Goal: Transaction & Acquisition: Purchase product/service

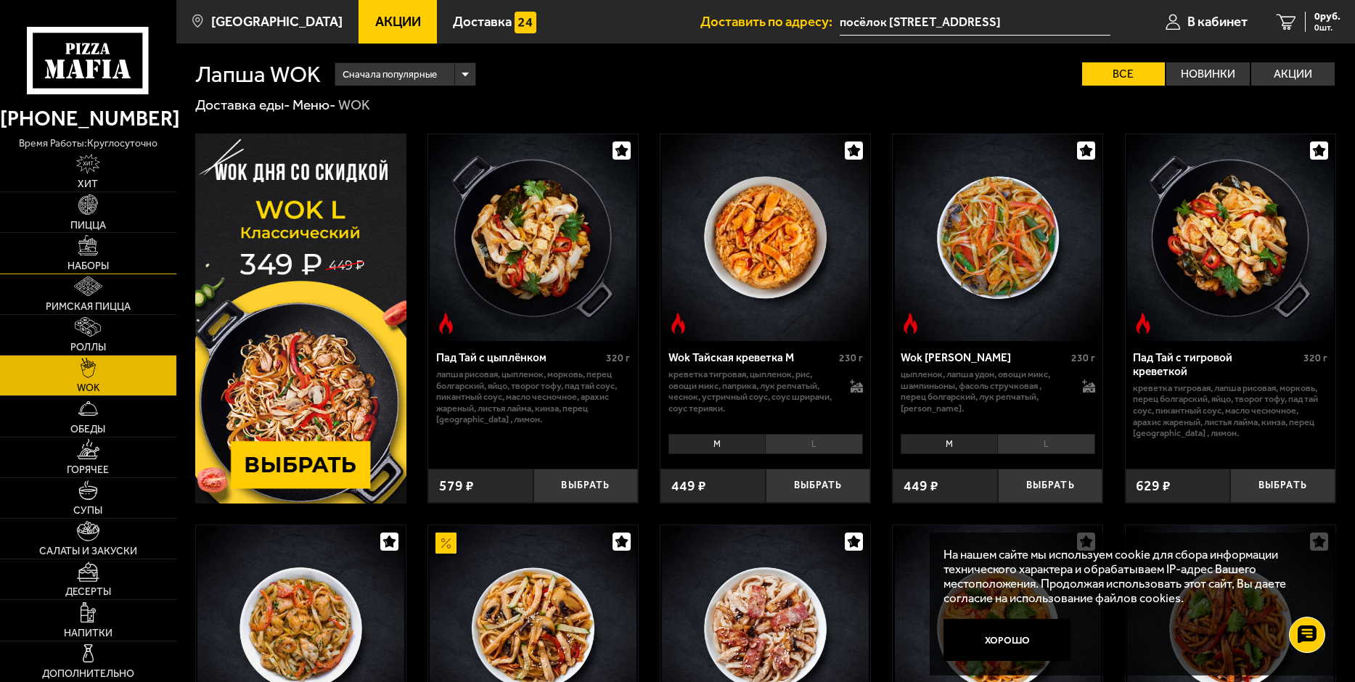
click at [99, 256] on link "Наборы" at bounding box center [88, 253] width 176 height 40
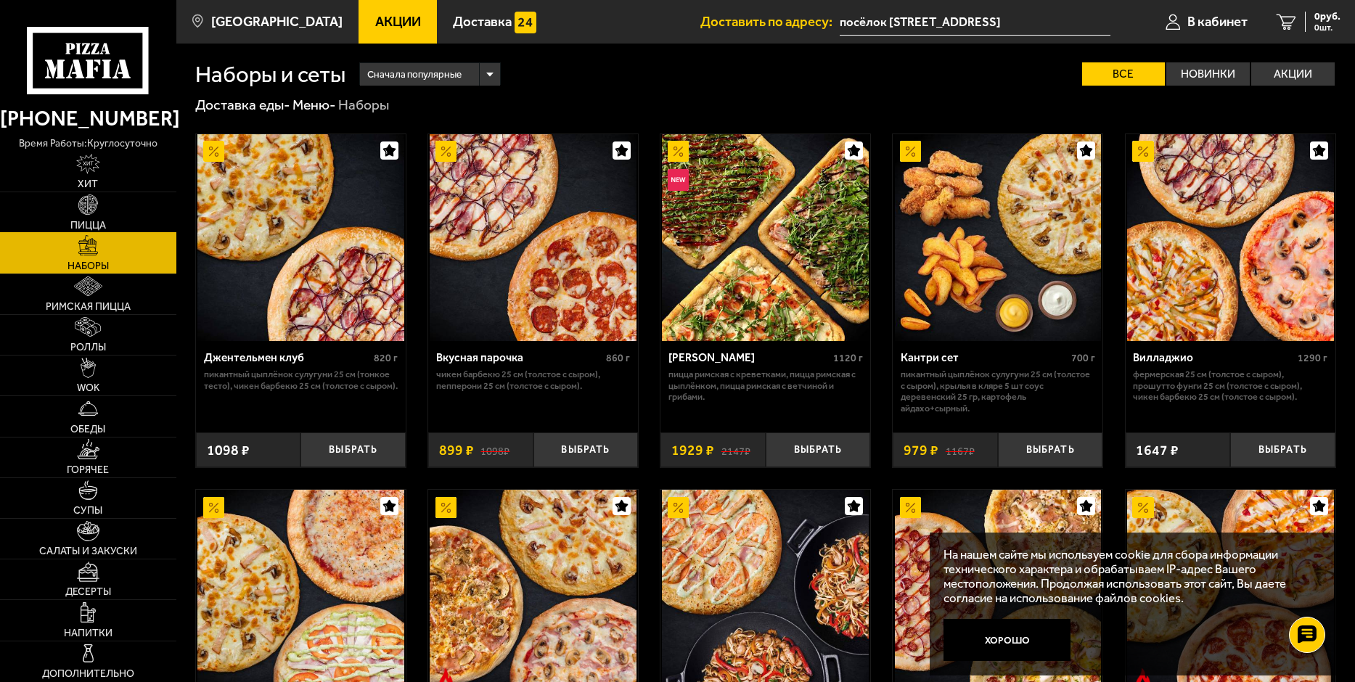
click at [104, 212] on link "Пицца" at bounding box center [88, 212] width 176 height 40
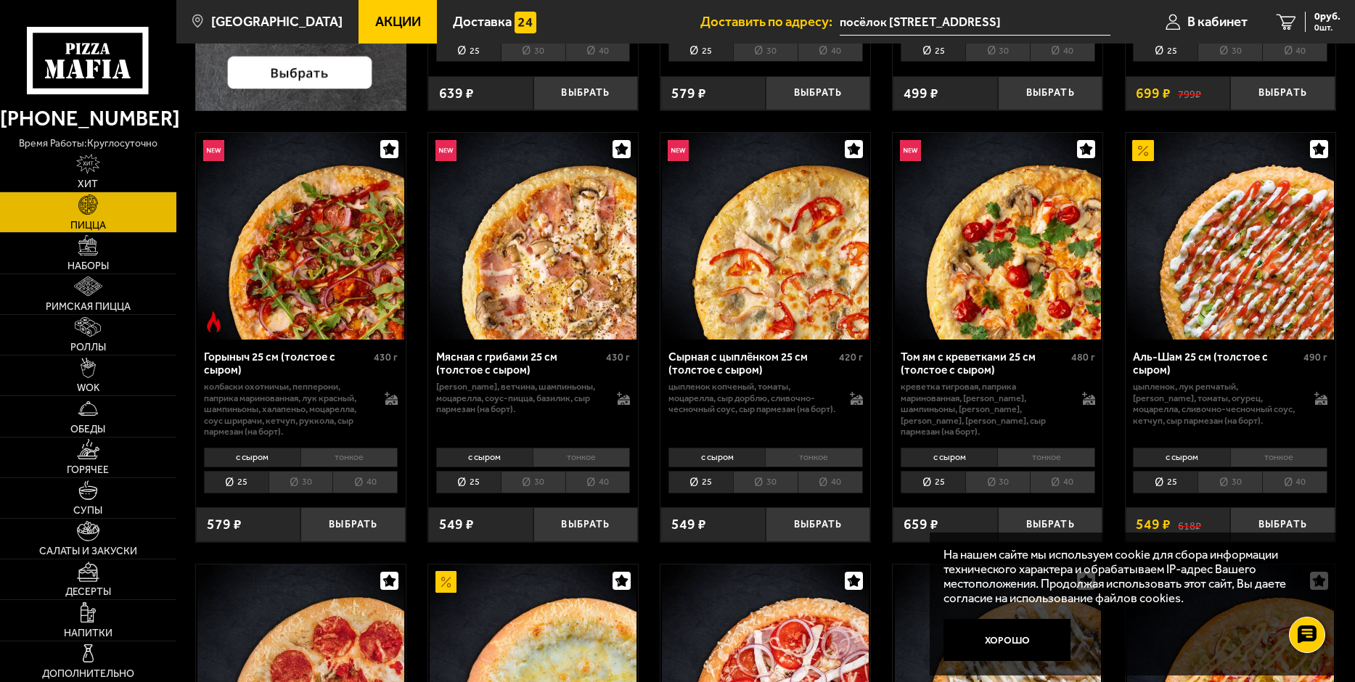
scroll to position [581, 0]
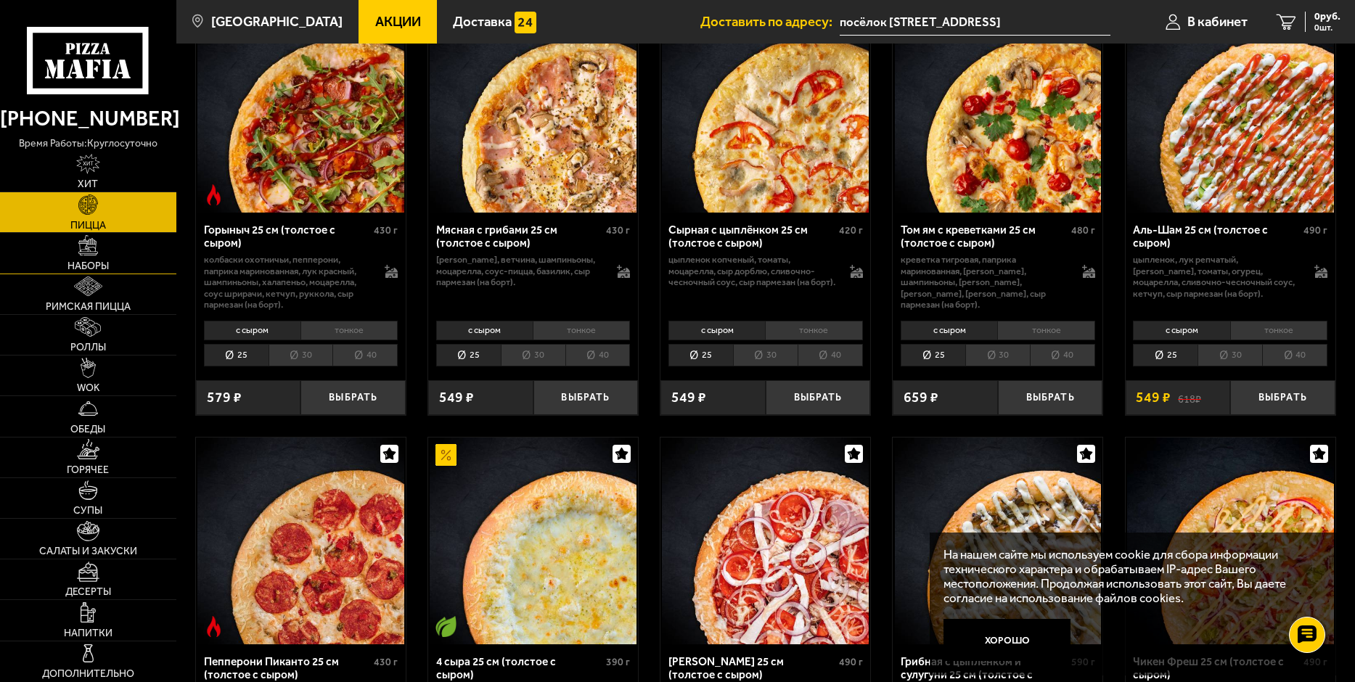
click at [103, 273] on link "Наборы" at bounding box center [88, 253] width 176 height 40
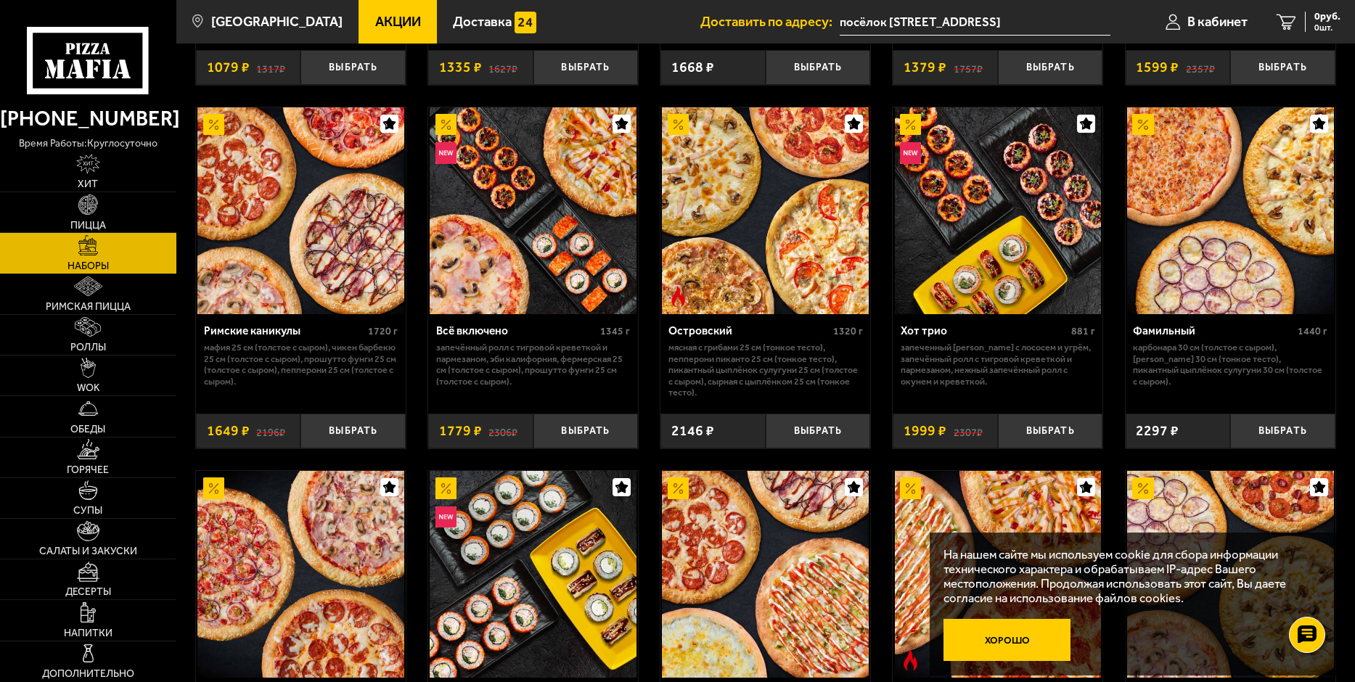
scroll to position [863, 0]
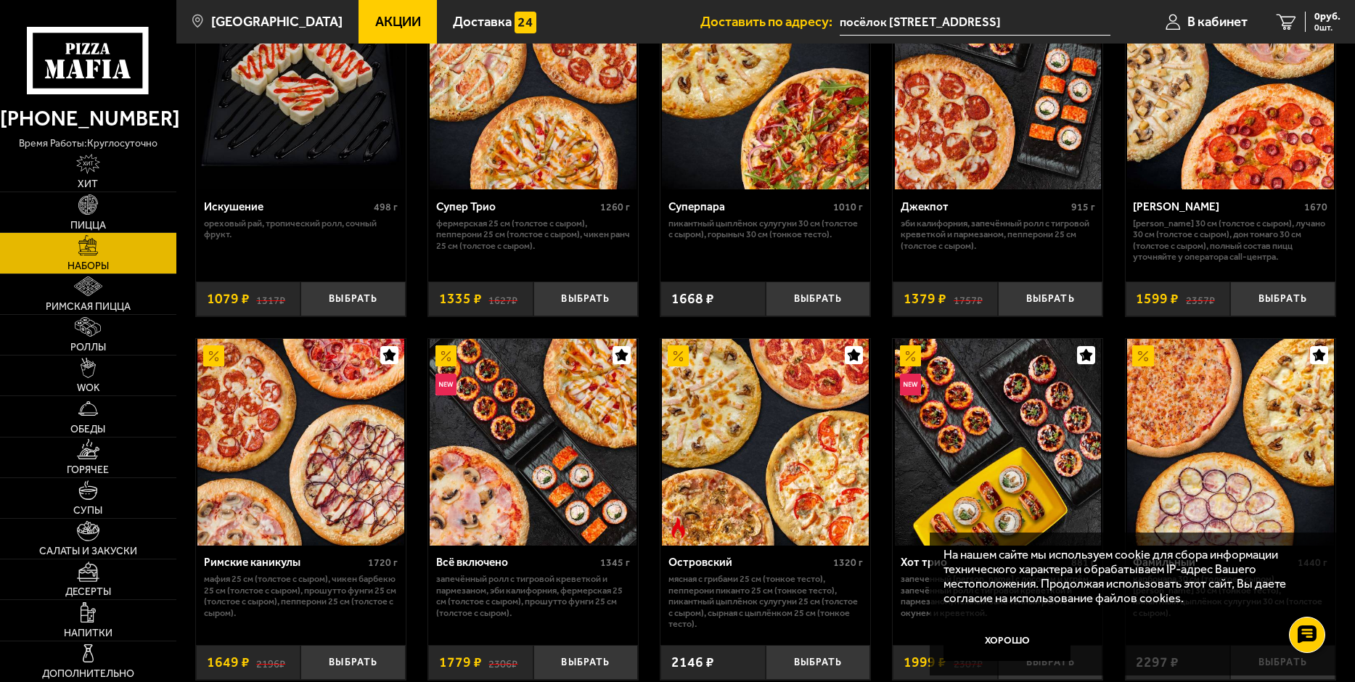
click at [1036, 641] on button "Хорошо" at bounding box center [1007, 640] width 127 height 42
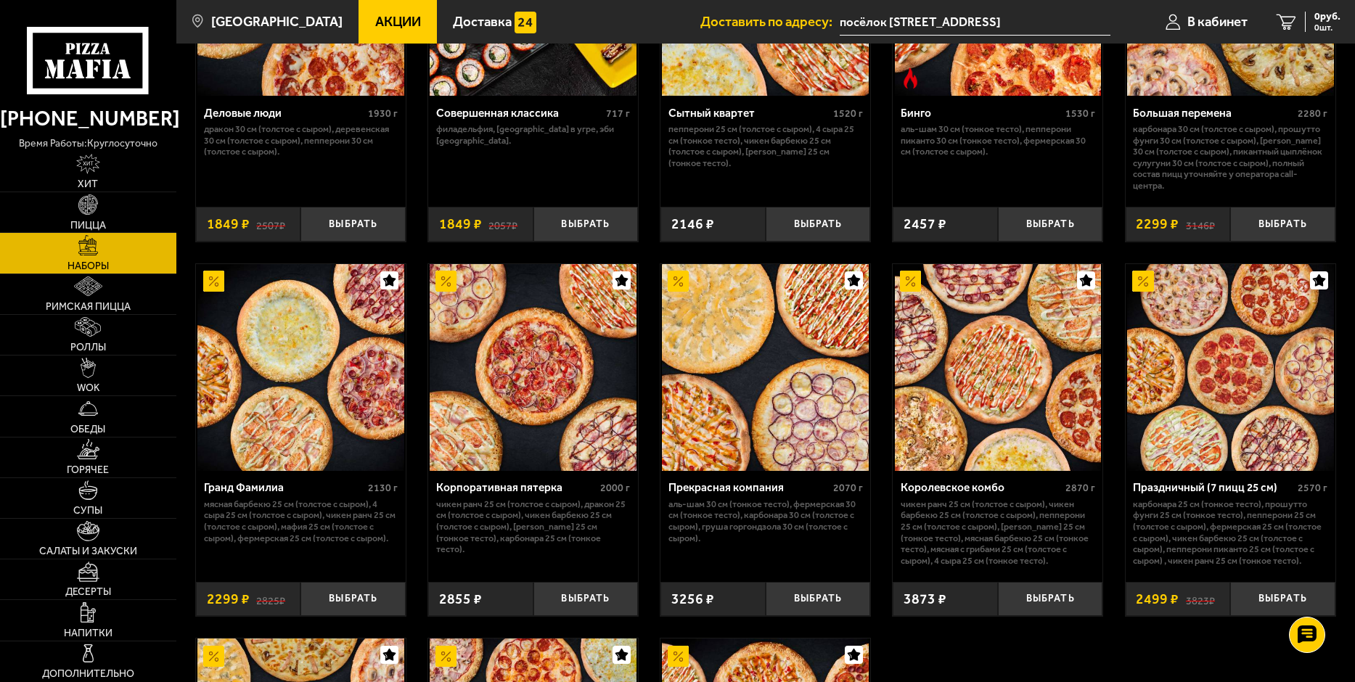
scroll to position [1669, 0]
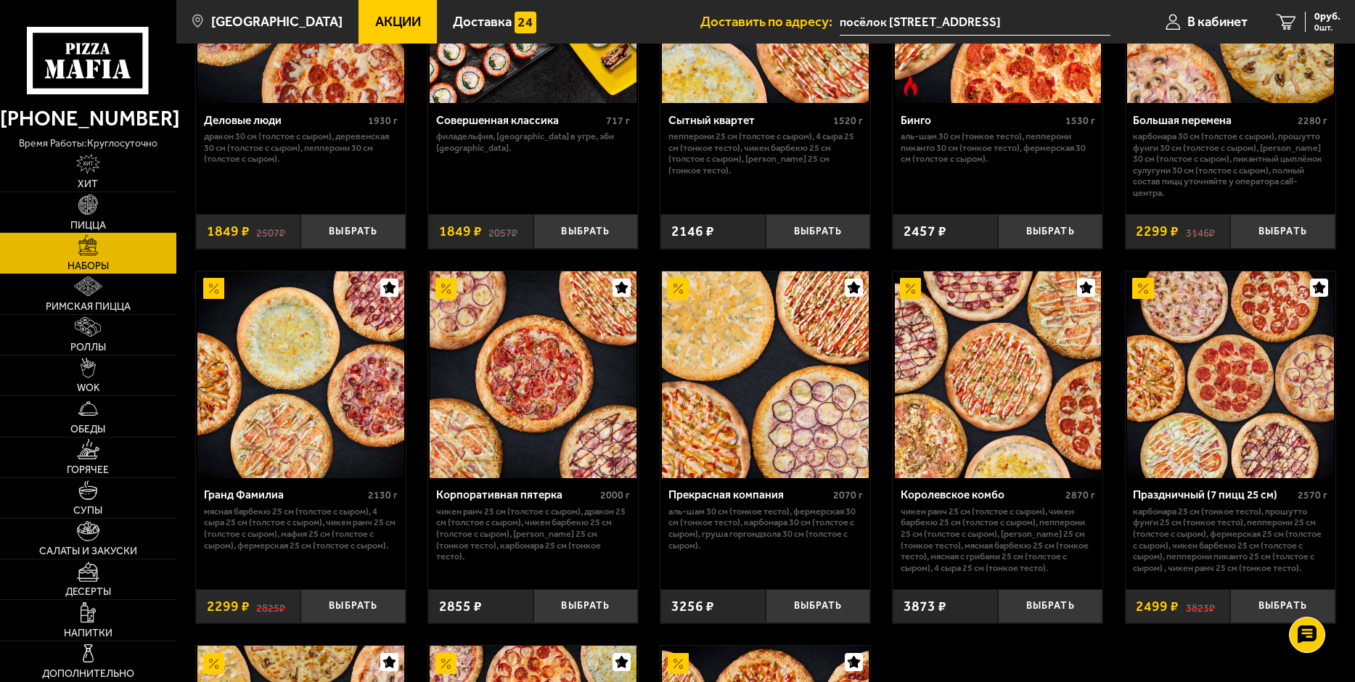
click at [938, 528] on p "Чикен Ранч 25 см (толстое с сыром), Чикен Барбекю 25 см (толстое с сыром), Пепп…" at bounding box center [998, 540] width 195 height 68
drag, startPoint x: 915, startPoint y: 528, endPoint x: 909, endPoint y: 520, distance: 9.3
click at [915, 528] on p "Чикен Ранч 25 см (толстое с сыром), Чикен Барбекю 25 см (толстое с сыром), Пепп…" at bounding box center [998, 540] width 195 height 68
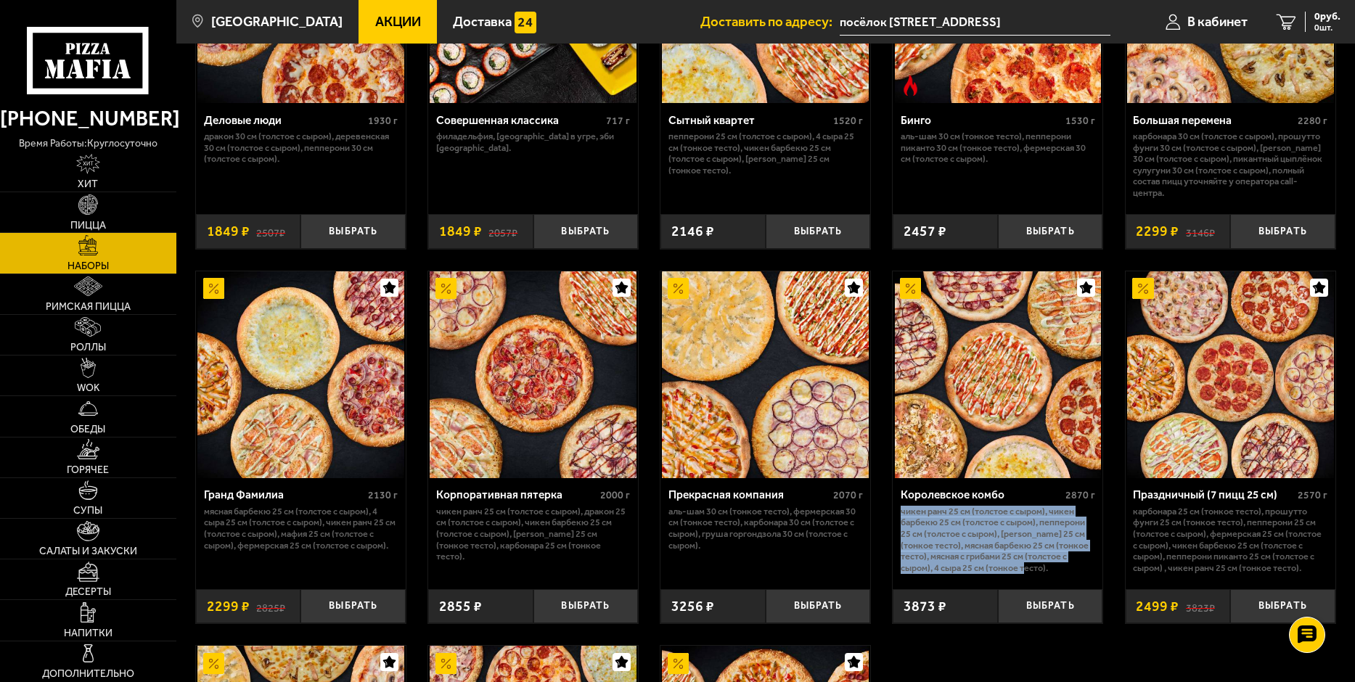
drag, startPoint x: 902, startPoint y: 517, endPoint x: 1031, endPoint y: 571, distance: 139.3
click at [1031, 571] on p "Чикен Ранч 25 см (толстое с сыром), Чикен Барбекю 25 см (толстое с сыром), Пепп…" at bounding box center [998, 540] width 195 height 68
click at [1000, 547] on p "Чикен Ранч 25 см (толстое с сыром), Чикен Барбекю 25 см (толстое с сыром), Пепп…" at bounding box center [998, 540] width 195 height 68
drag, startPoint x: 1011, startPoint y: 574, endPoint x: 901, endPoint y: 521, distance: 122.4
click at [901, 521] on p "Чикен Ранч 25 см (толстое с сыром), Чикен Барбекю 25 см (толстое с сыром), Пепп…" at bounding box center [998, 540] width 195 height 68
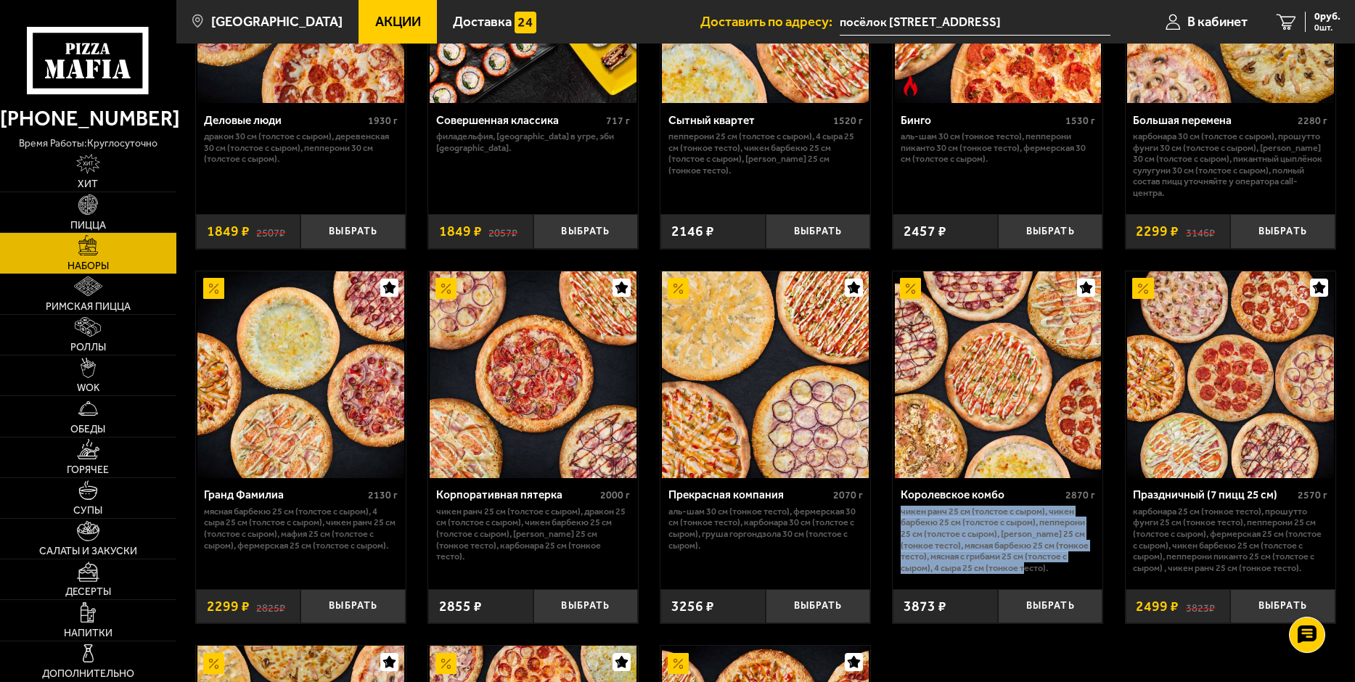
click at [916, 530] on p "Чикен Ранч 25 см (толстое с сыром), Чикен Барбекю 25 см (толстое с сыром), Пепп…" at bounding box center [998, 540] width 195 height 68
drag, startPoint x: 903, startPoint y: 515, endPoint x: 1012, endPoint y: 573, distance: 123.1
click at [1012, 573] on p "Чикен Ранч 25 см (толстое с сыром), Чикен Барбекю 25 см (толстое с сыром), Пепп…" at bounding box center [998, 540] width 195 height 68
click at [985, 539] on p "Чикен Ранч 25 см (толстое с сыром), Чикен Барбекю 25 см (толстое с сыром), Пепп…" at bounding box center [998, 540] width 195 height 68
drag, startPoint x: 1010, startPoint y: 577, endPoint x: 899, endPoint y: 518, distance: 125.0
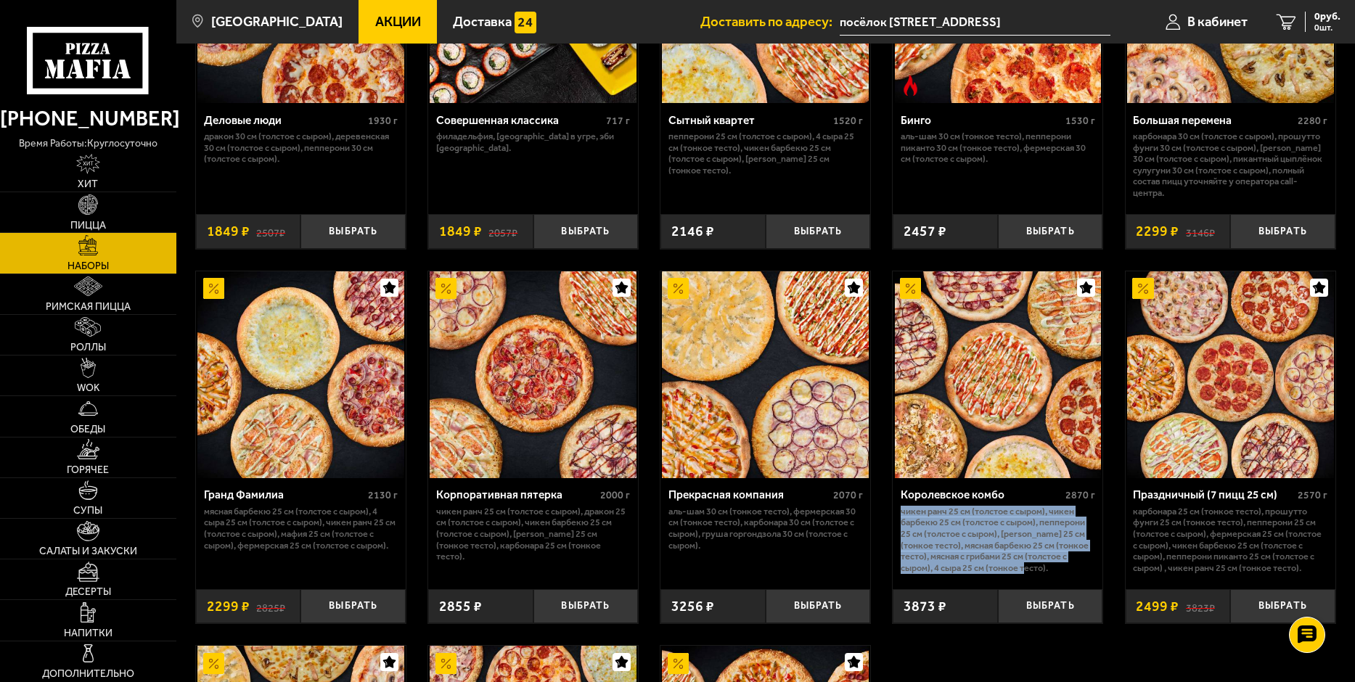
click at [899, 518] on div "Королевское комбо 2870 г Чикен Ранч 25 см (толстое с сыром), Чикен Барбекю 25 с…" at bounding box center [998, 528] width 210 height 100
click at [923, 530] on p "Чикен Ранч 25 см (толстое с сыром), Чикен Барбекю 25 см (толстое с сыром), Пепп…" at bounding box center [998, 540] width 195 height 68
drag, startPoint x: 901, startPoint y: 519, endPoint x: 1036, endPoint y: 568, distance: 143.5
click at [1036, 568] on p "Чикен Ранч 25 см (толстое с сыром), Чикен Барбекю 25 см (толстое с сыром), Пепп…" at bounding box center [998, 540] width 195 height 68
drag, startPoint x: 999, startPoint y: 547, endPoint x: 1008, endPoint y: 557, distance: 13.9
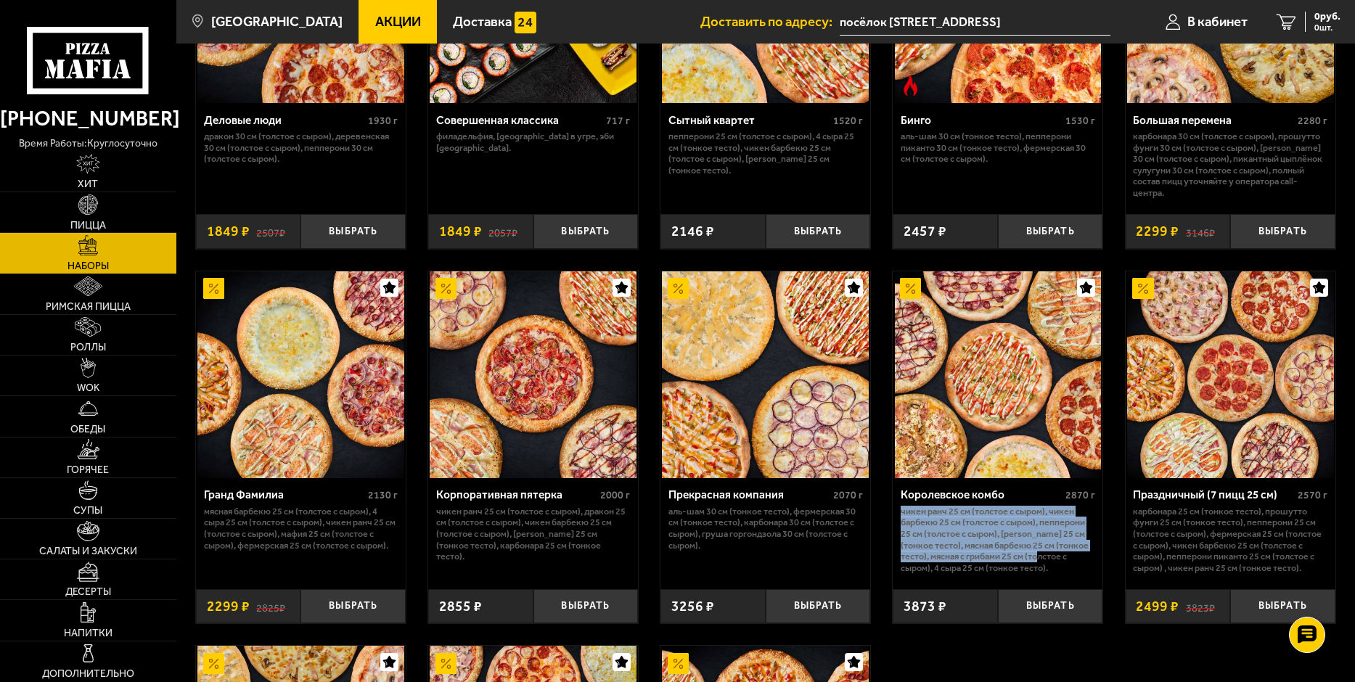
click at [999, 547] on p "Чикен Ранч 25 см (толстое с сыром), Чикен Барбекю 25 см (толстое с сыром), Пепп…" at bounding box center [998, 540] width 195 height 68
drag, startPoint x: 993, startPoint y: 566, endPoint x: 895, endPoint y: 518, distance: 109.1
click at [895, 518] on div "Королевское комбо 2870 г Чикен Ранч 25 см (толстое с сыром), Чикен Барбекю 25 с…" at bounding box center [998, 528] width 210 height 100
click at [918, 531] on p "Чикен Ранч 25 см (толстое с сыром), Чикен Барбекю 25 см (толстое с сыром), Пепп…" at bounding box center [998, 540] width 195 height 68
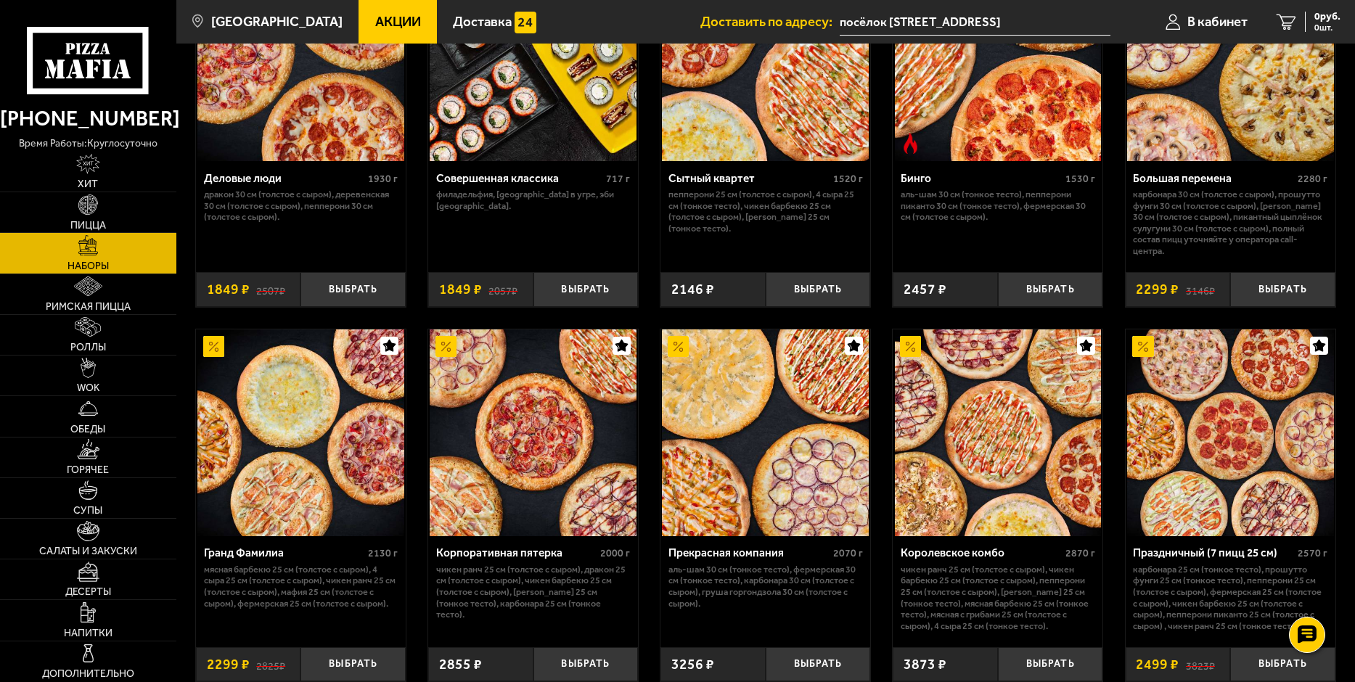
scroll to position [1742, 0]
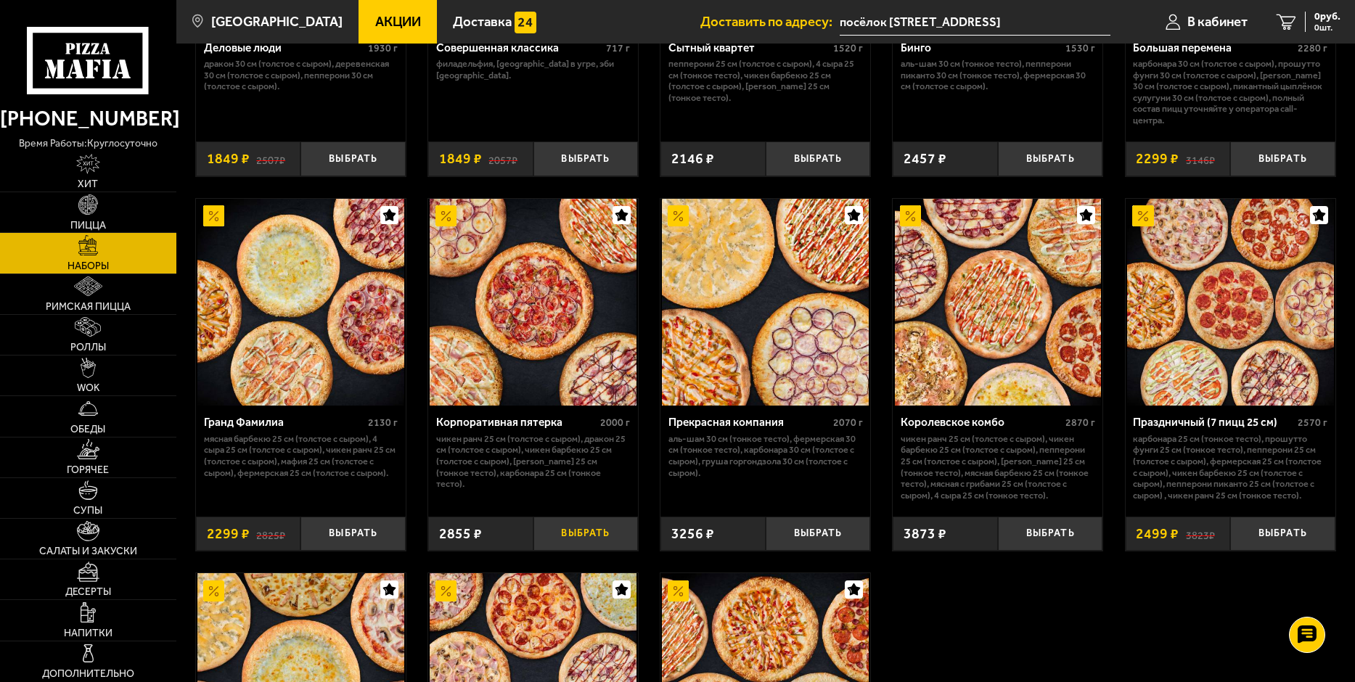
click at [600, 543] on button "Выбрать" at bounding box center [586, 534] width 105 height 35
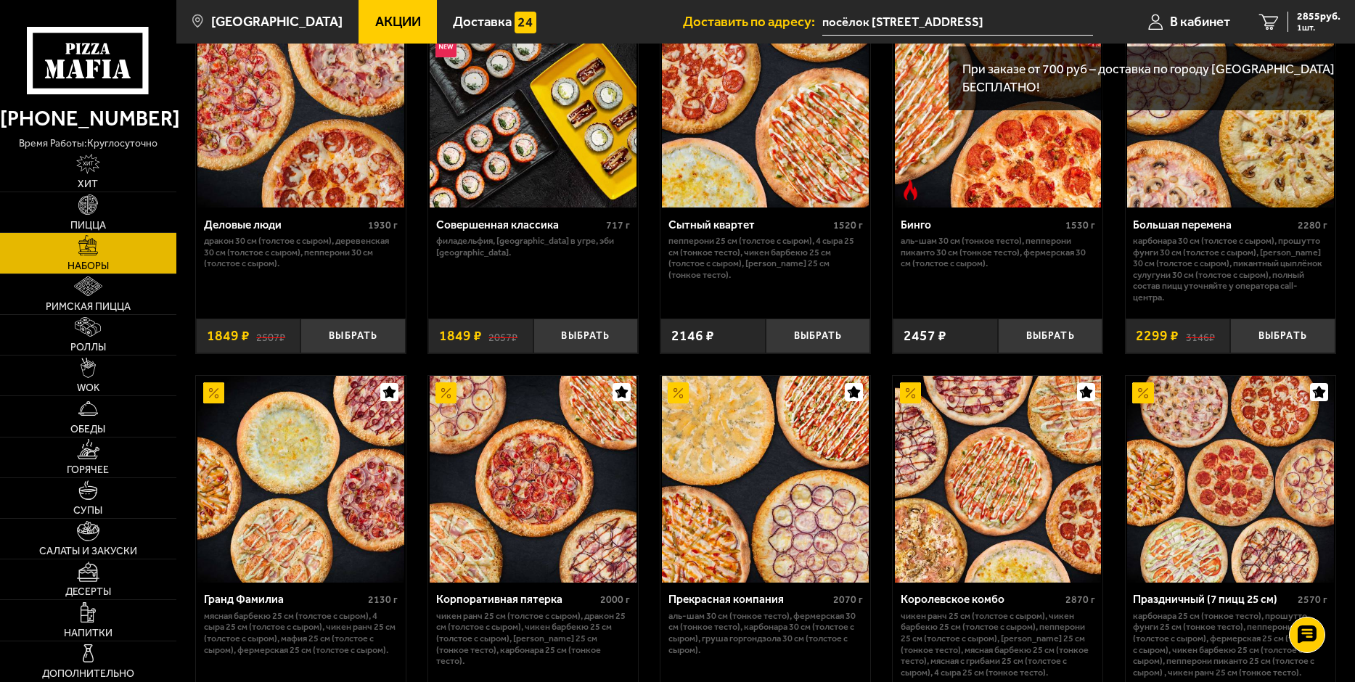
scroll to position [1379, 0]
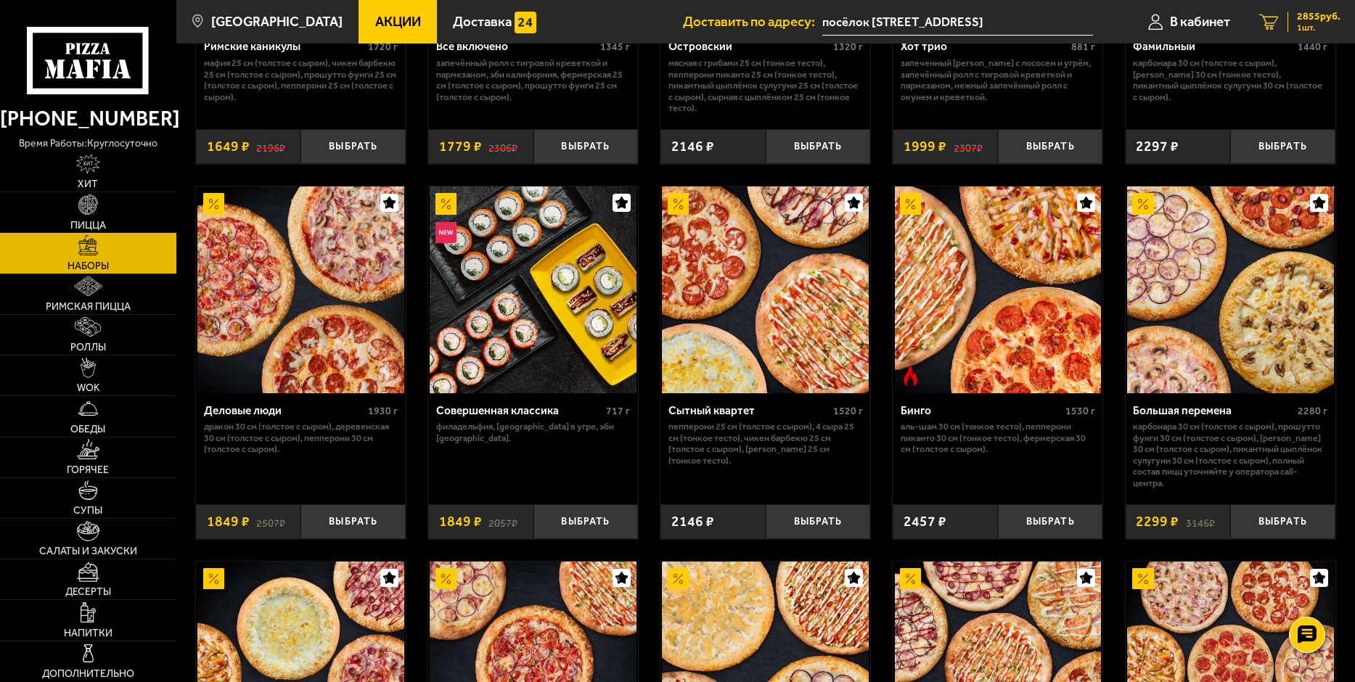
click at [1310, 26] on span "1 шт." at bounding box center [1319, 27] width 44 height 9
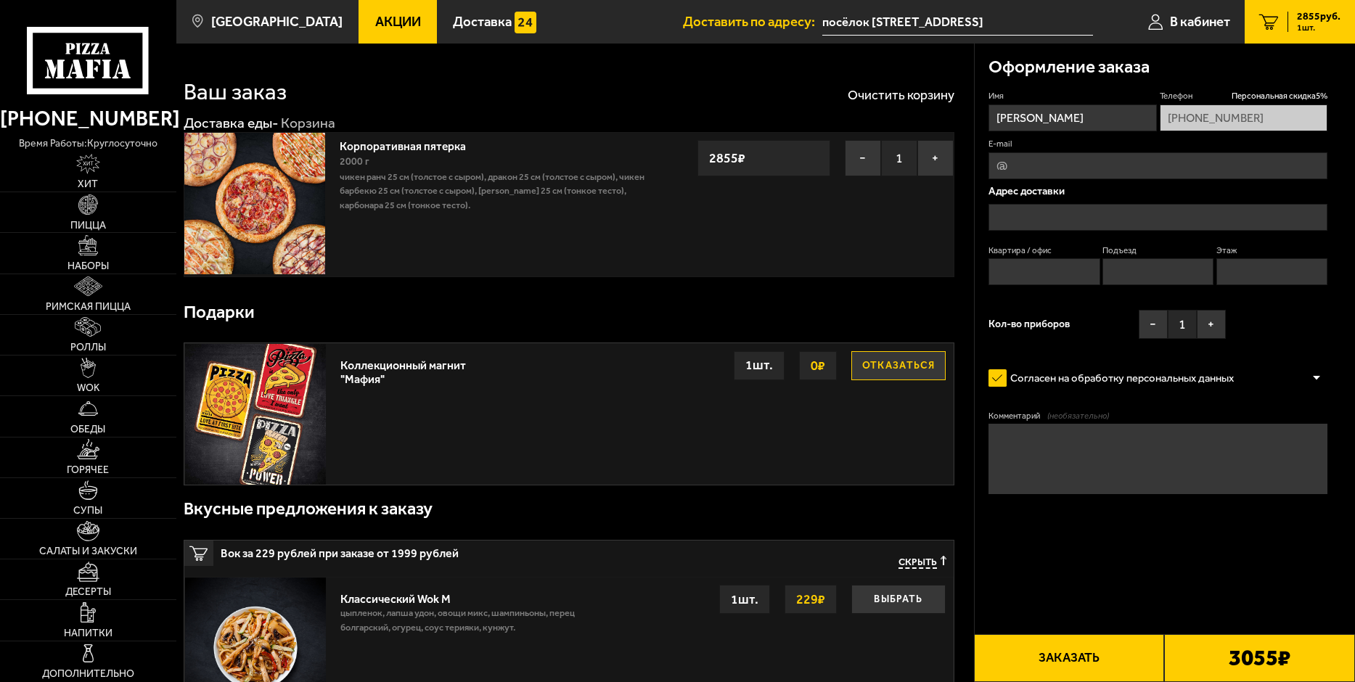
type input "посёлок [STREET_ADDRESS]"
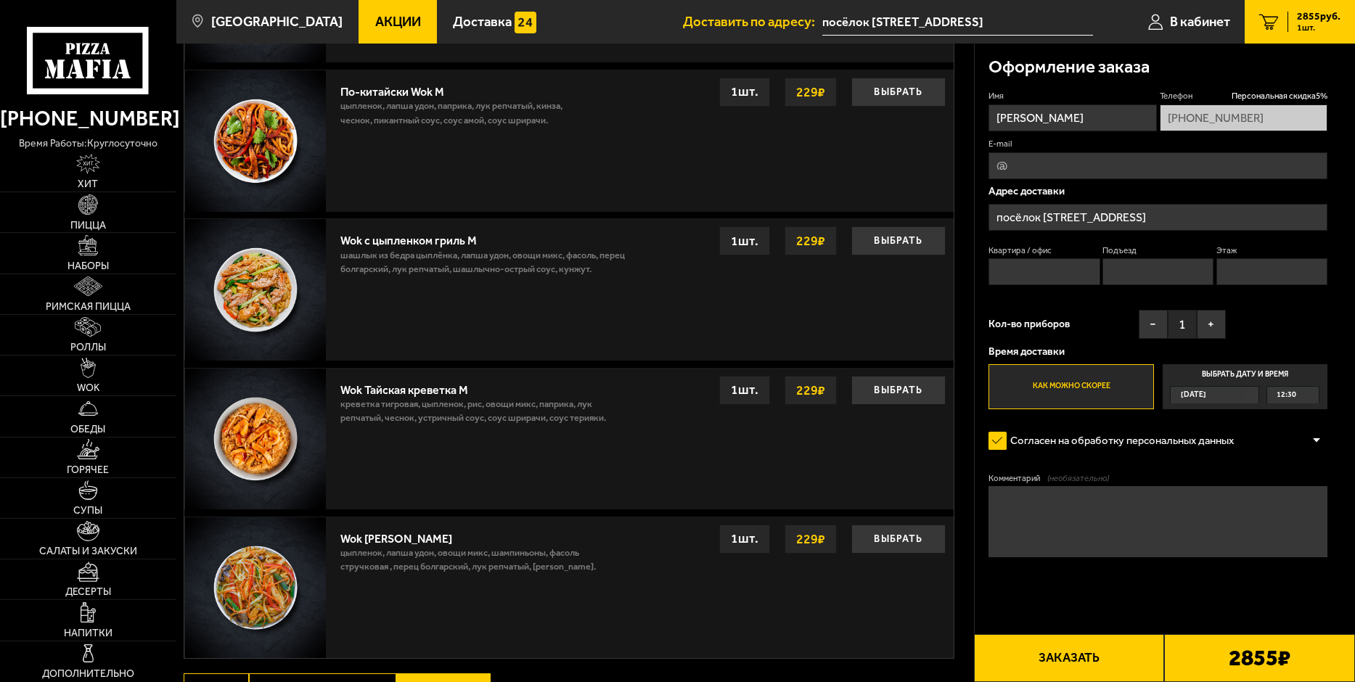
scroll to position [1048, 0]
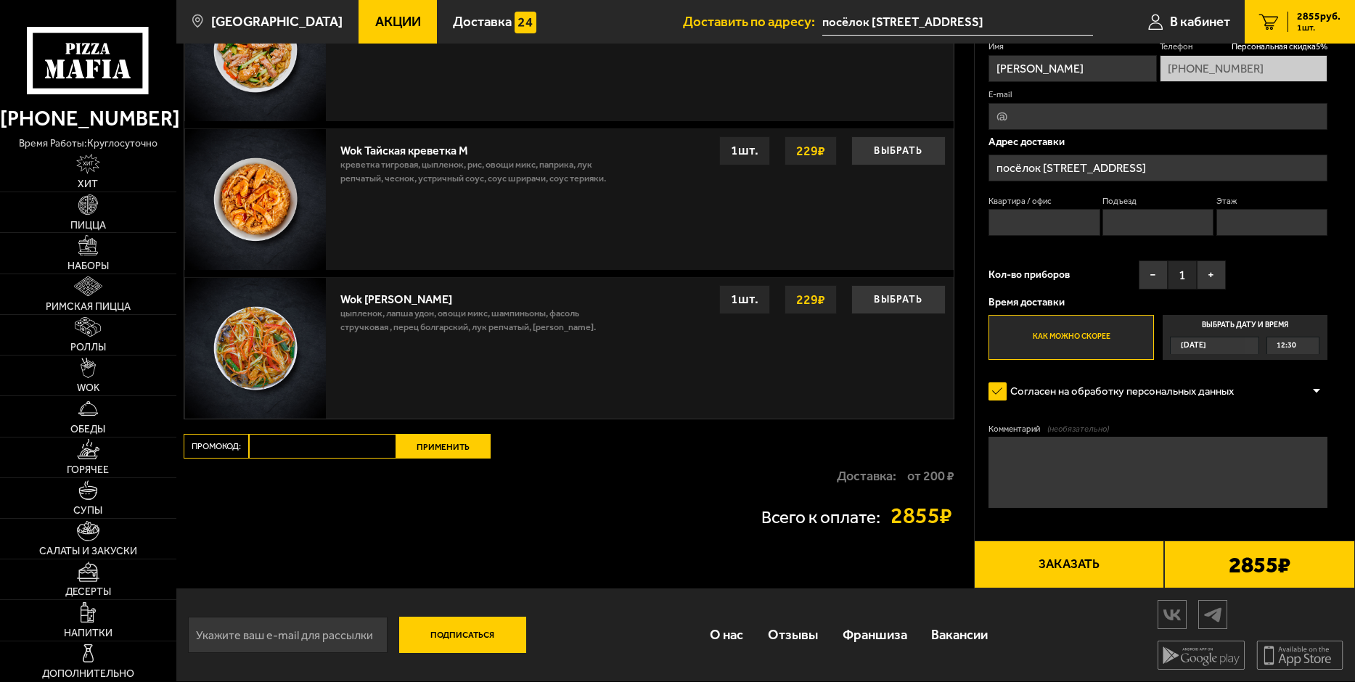
click at [280, 450] on input "Промокод:" at bounding box center [322, 446] width 147 height 25
click at [528, 494] on div "Всего к оплате: 2855 ₽" at bounding box center [569, 516] width 771 height 44
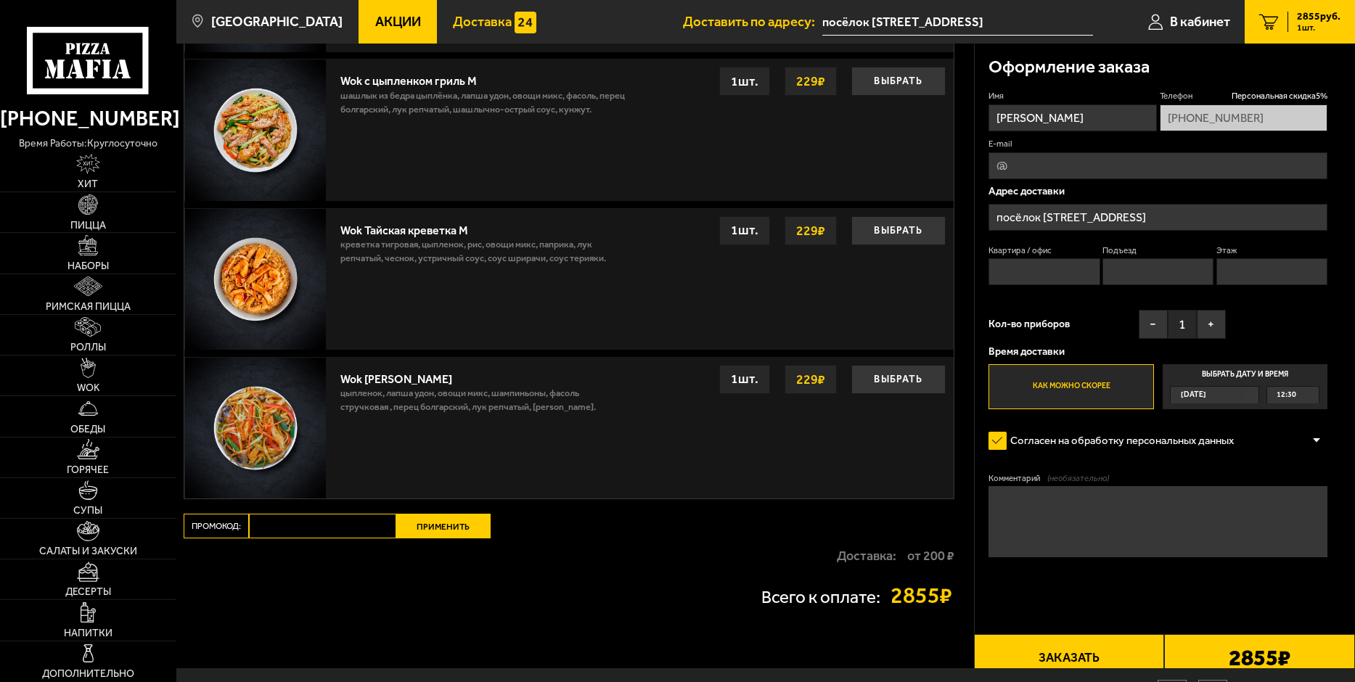
scroll to position [903, 0]
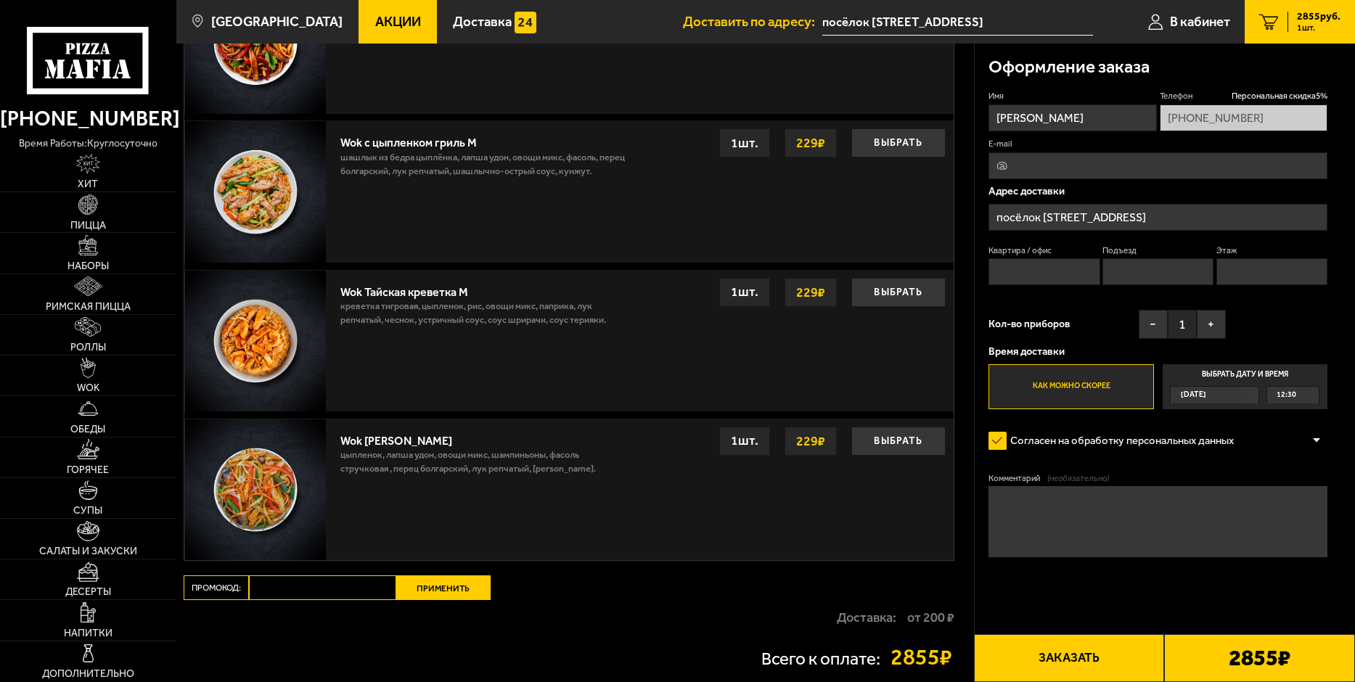
click at [1262, 70] on div "Оформление заказа" at bounding box center [1158, 67] width 339 height 46
click at [1050, 160] on input "E-mail" at bounding box center [1158, 165] width 339 height 27
type input "[EMAIL_ADDRESS][DOMAIN_NAME]"
click at [1133, 190] on p "Адрес доставки" at bounding box center [1158, 191] width 339 height 11
click at [1046, 265] on input "Квартира / офис" at bounding box center [1044, 271] width 111 height 27
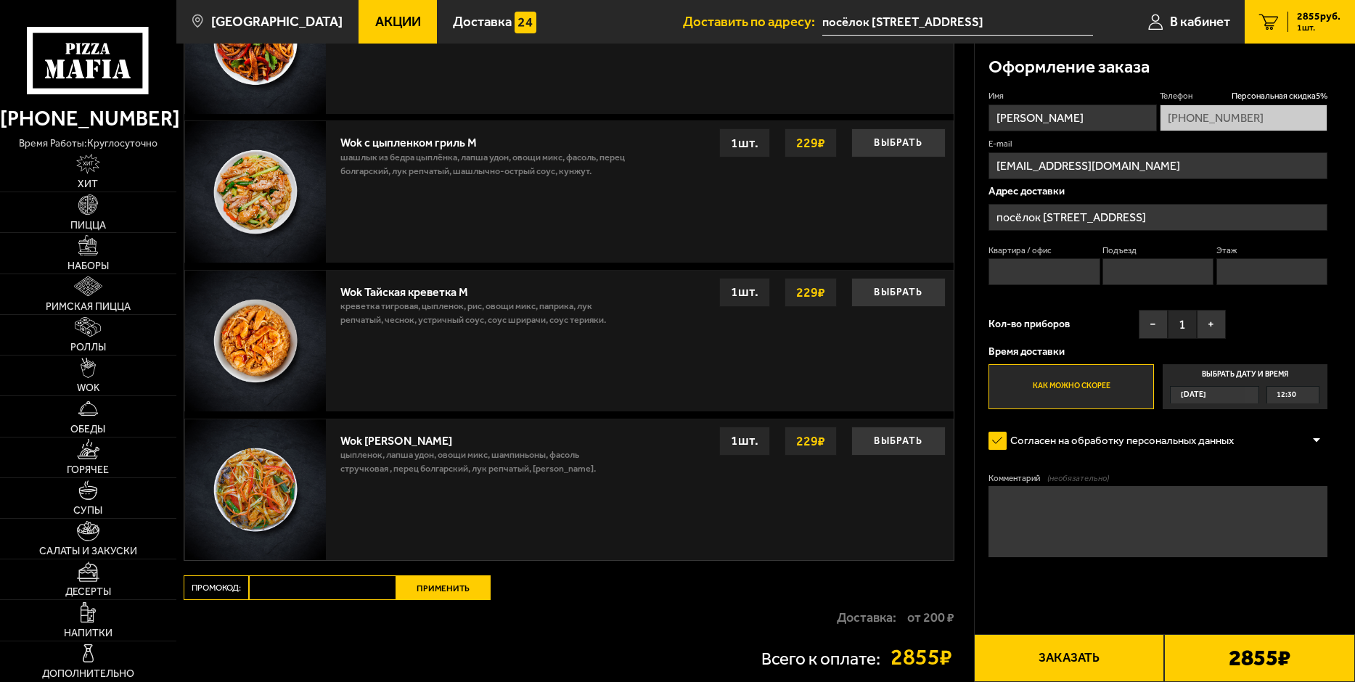
click at [1060, 301] on div "Имя [PERSON_NAME] скидка 5 % [PHONE_NUMBER] E-mail [EMAIL_ADDRESS][DOMAIN_NAME]…" at bounding box center [1158, 249] width 339 height 319
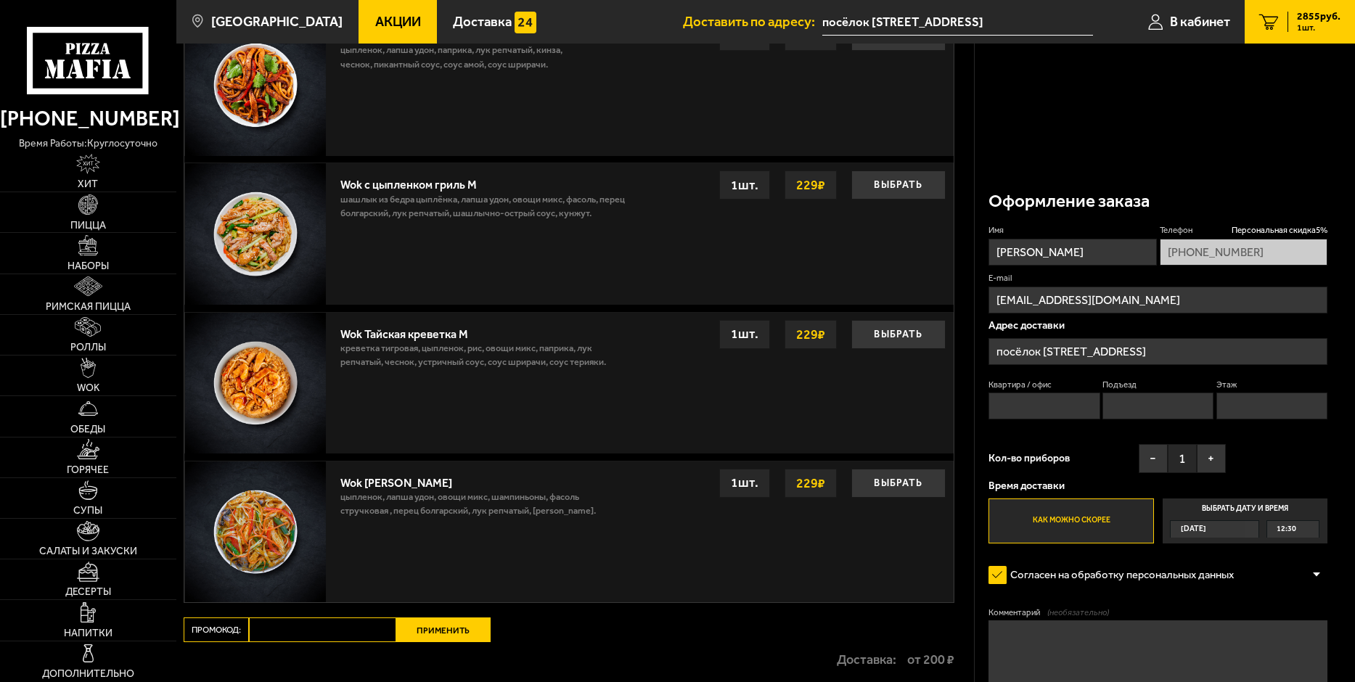
scroll to position [1048, 0]
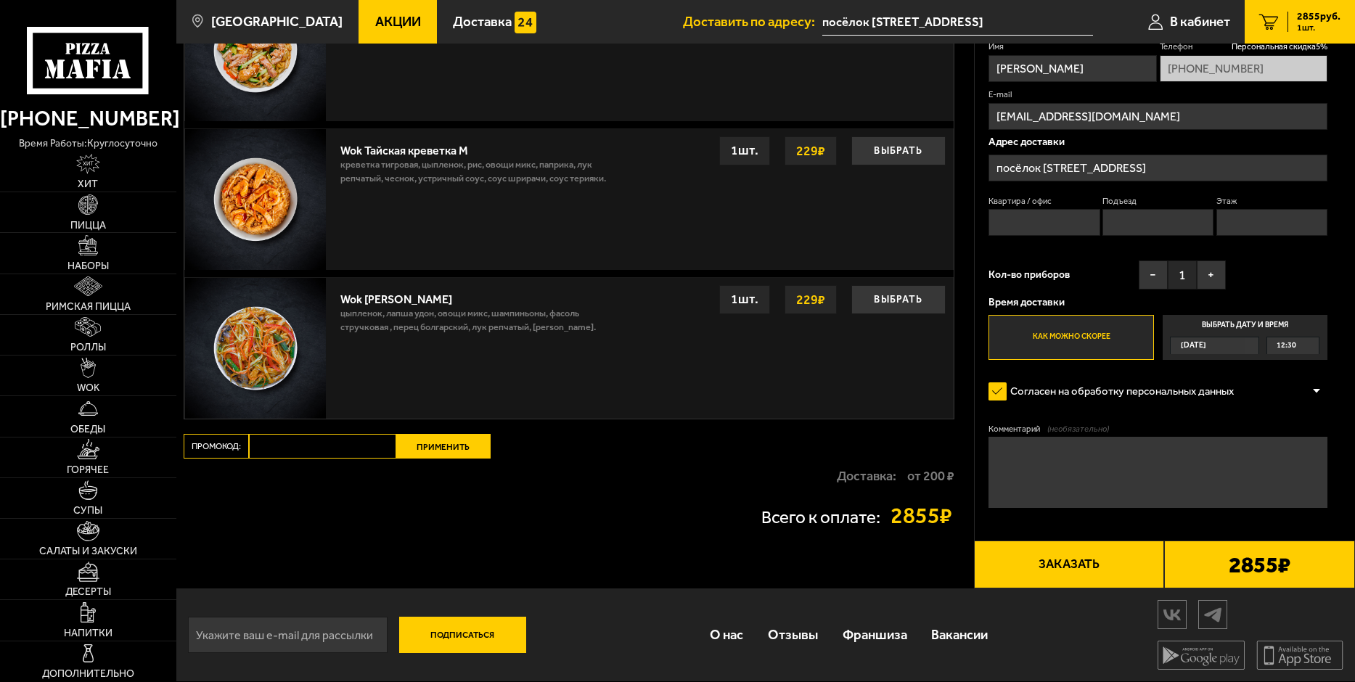
click at [1158, 563] on button "Заказать" at bounding box center [1069, 565] width 191 height 48
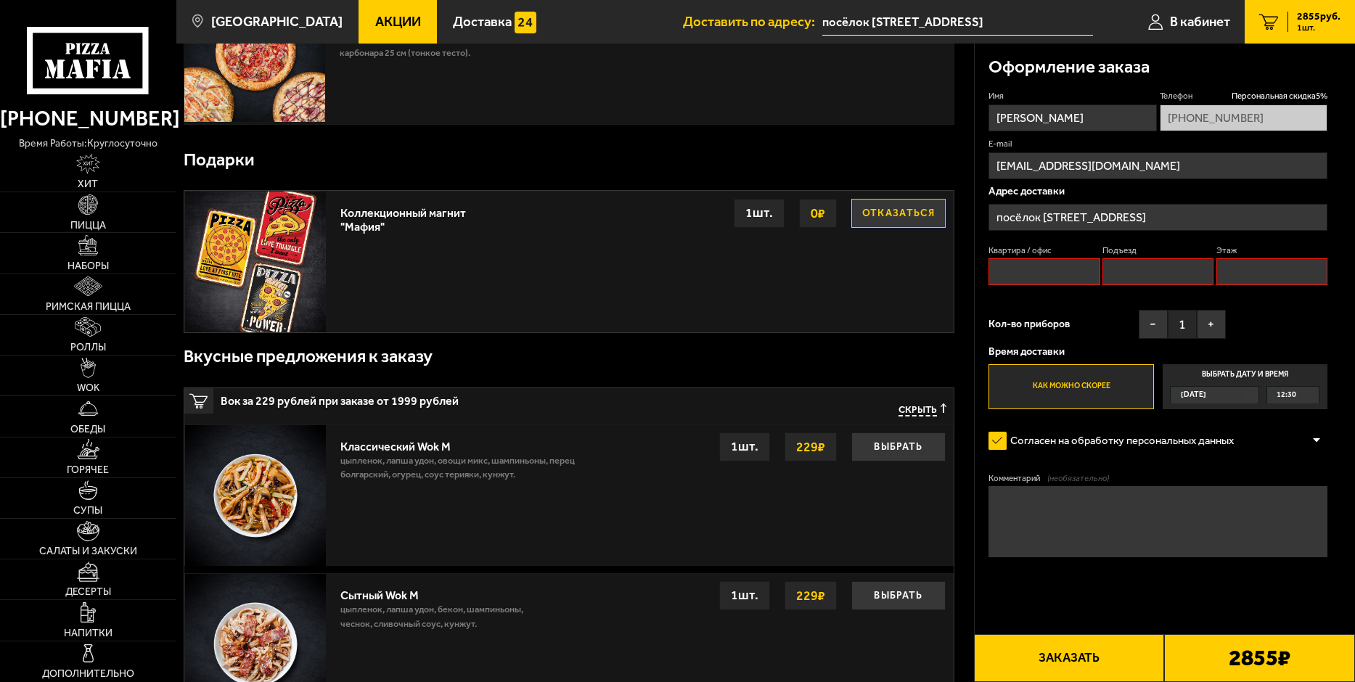
scroll to position [123, 0]
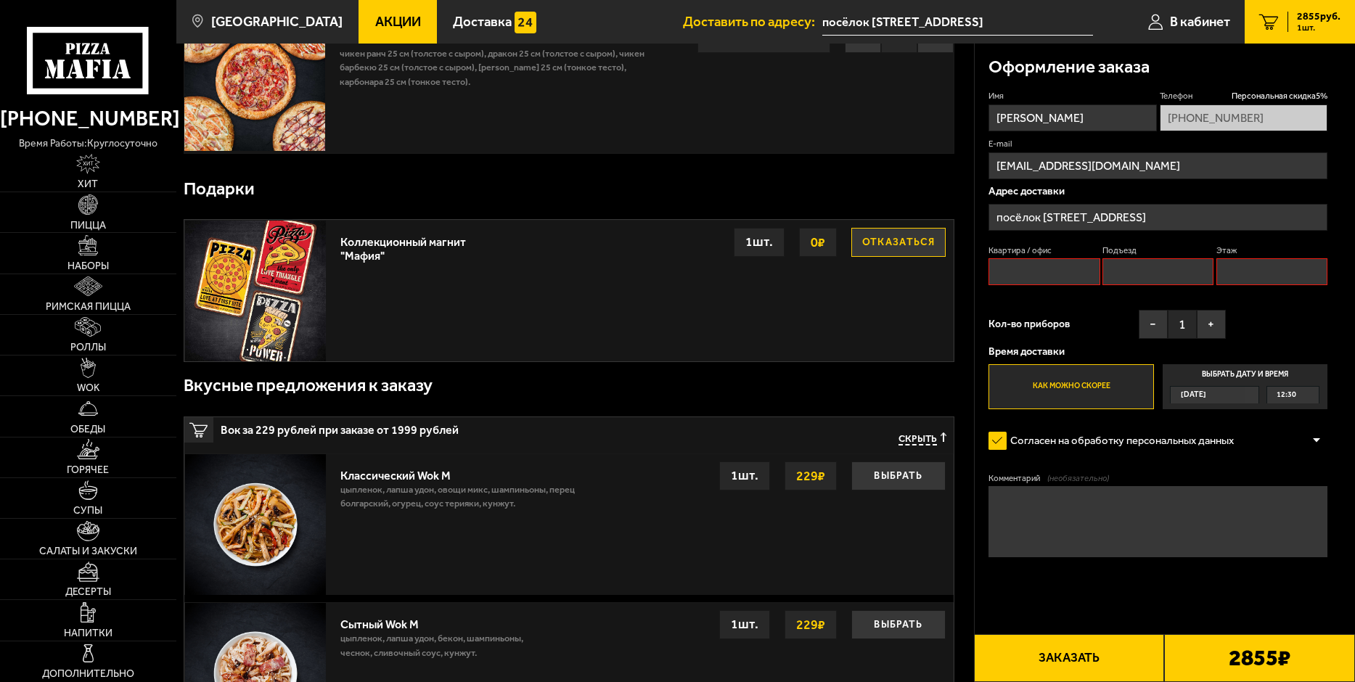
click at [1032, 278] on input "Квартира / офис" at bounding box center [1044, 271] width 111 height 27
type input "1"
click at [1131, 264] on input "Подъезд" at bounding box center [1158, 271] width 111 height 27
type input "11"
click at [1267, 274] on input "Этаж" at bounding box center [1272, 271] width 111 height 27
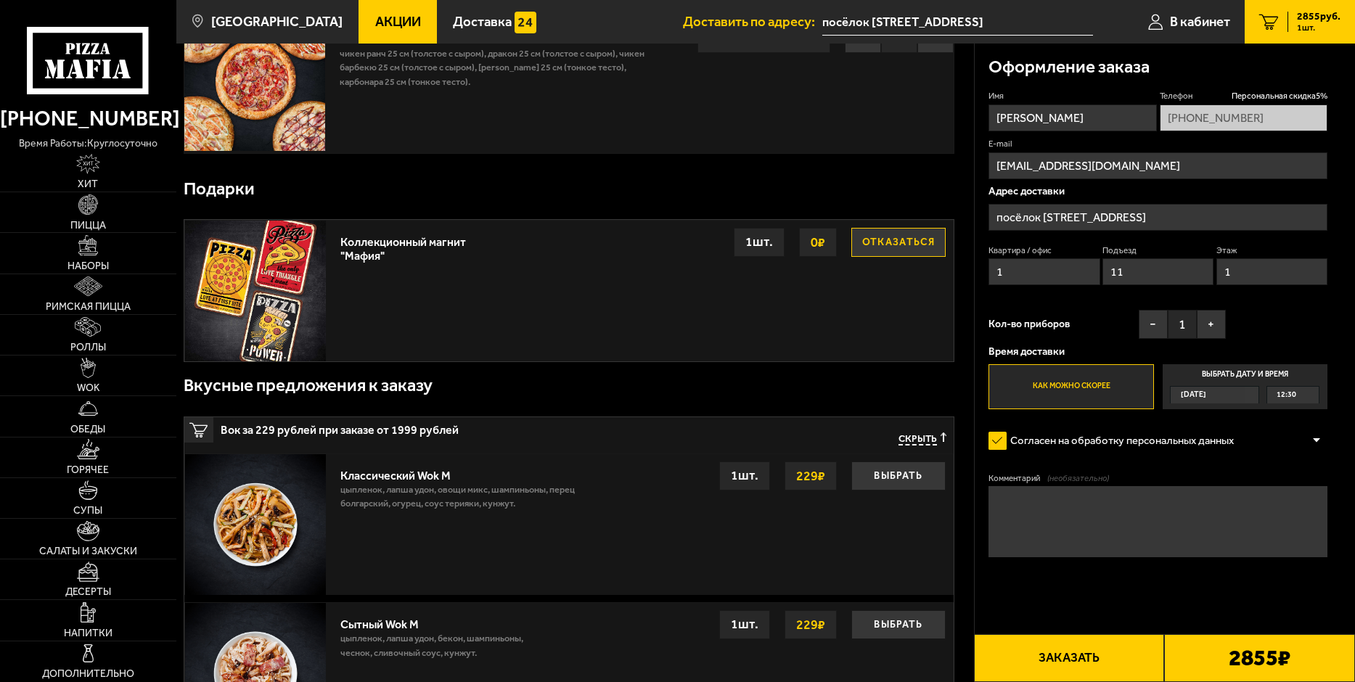
type input "1"
click at [1253, 328] on div "Имя [PERSON_NAME] скидка 5 % [PHONE_NUMBER] E-mail [EMAIL_ADDRESS][DOMAIN_NAME]…" at bounding box center [1158, 249] width 339 height 319
click at [1137, 274] on input "11" at bounding box center [1158, 271] width 111 height 27
type input "1"
click at [1057, 305] on div "Имя [PERSON_NAME] скидка 5 % [PHONE_NUMBER] E-mail [EMAIL_ADDRESS][DOMAIN_NAME]…" at bounding box center [1158, 249] width 339 height 319
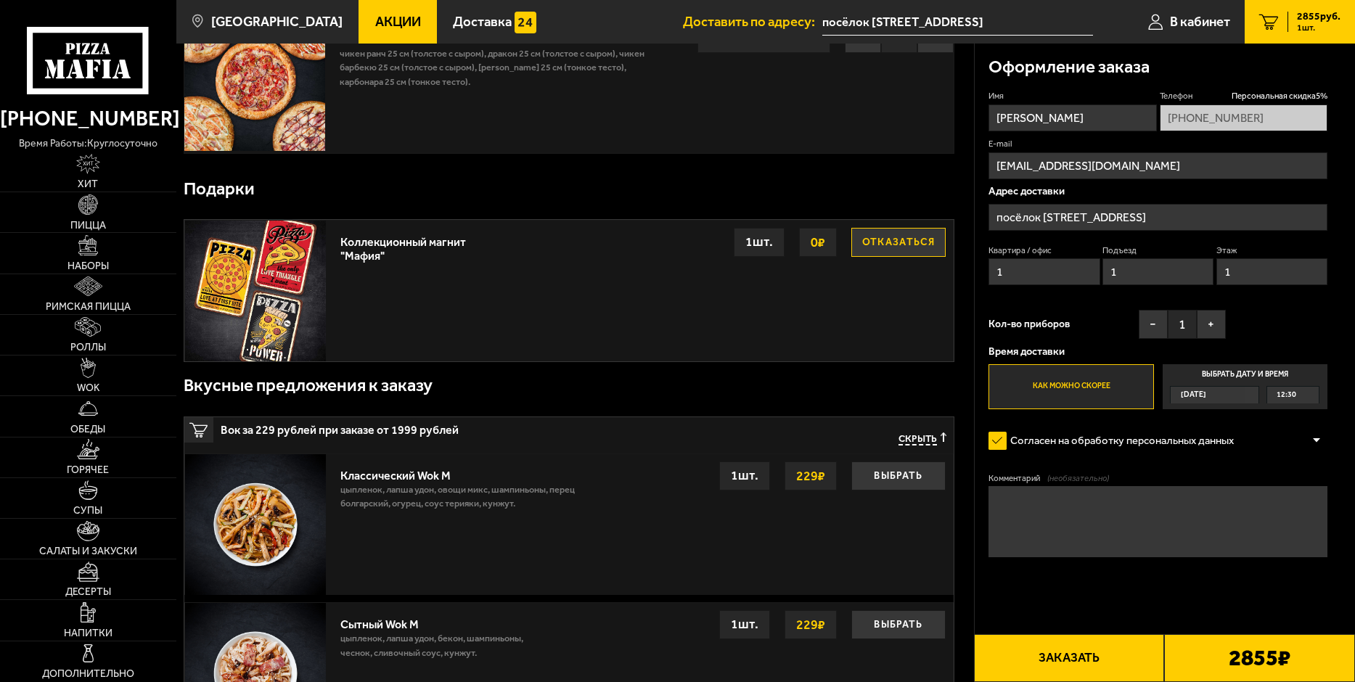
click at [1074, 506] on textarea "Комментарий (необязательно)" at bounding box center [1158, 521] width 339 height 70
type textarea "W"
click at [1124, 503] on textarea "Центральная проходная Автозавод [GEOGRAPHIC_DATA]" at bounding box center [1158, 521] width 339 height 70
click at [1272, 503] on textarea "Центральная проходная "Автозавод [GEOGRAPHIC_DATA]" at bounding box center [1158, 521] width 339 height 70
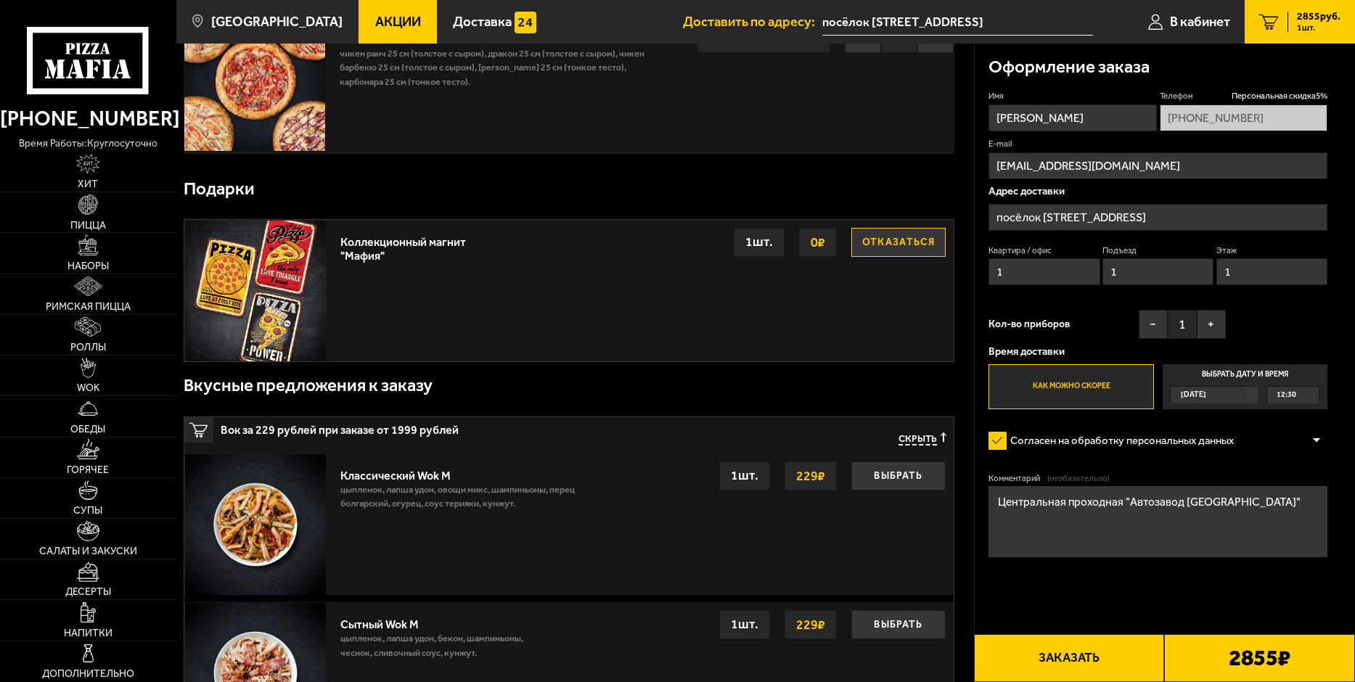
click at [1243, 539] on textarea "Центральная проходная "Автозавод [GEOGRAPHIC_DATA]"" at bounding box center [1158, 521] width 339 height 70
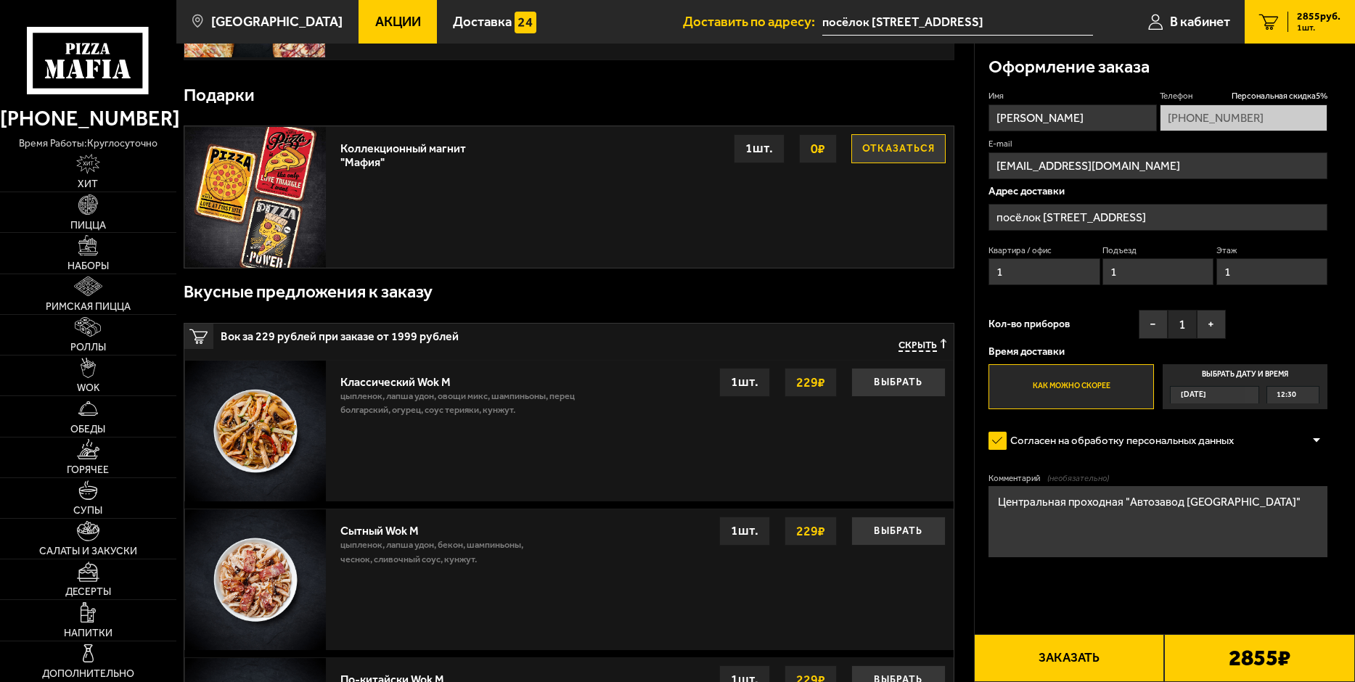
scroll to position [414, 0]
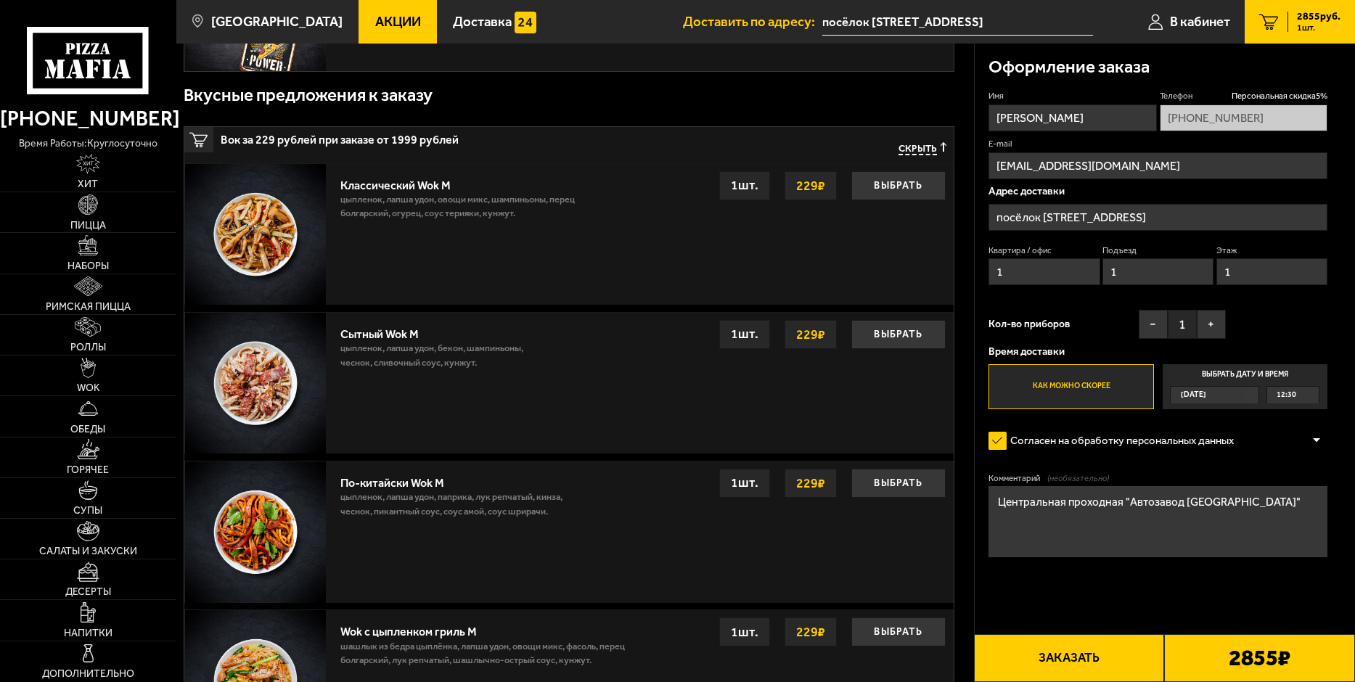
type textarea "Центральная проходная "Автозавод [GEOGRAPHIC_DATA]""
click at [1098, 663] on button "Заказать" at bounding box center [1069, 658] width 191 height 48
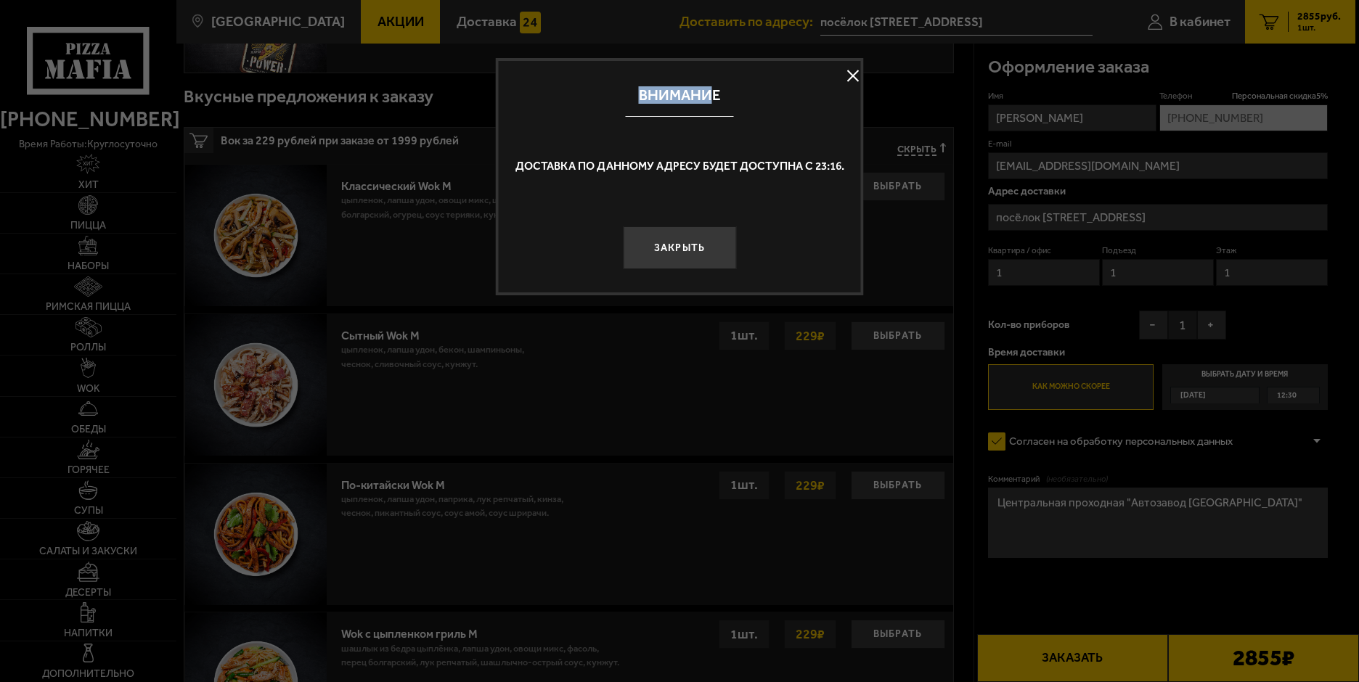
drag, startPoint x: 641, startPoint y: 93, endPoint x: 711, endPoint y: 118, distance: 74.9
click at [711, 118] on div "Внимание" at bounding box center [680, 95] width 362 height 69
click at [684, 155] on div "Доставка по данному адресу будет доступна с 23:16." at bounding box center [680, 165] width 362 height 71
click at [853, 74] on button at bounding box center [853, 76] width 22 height 22
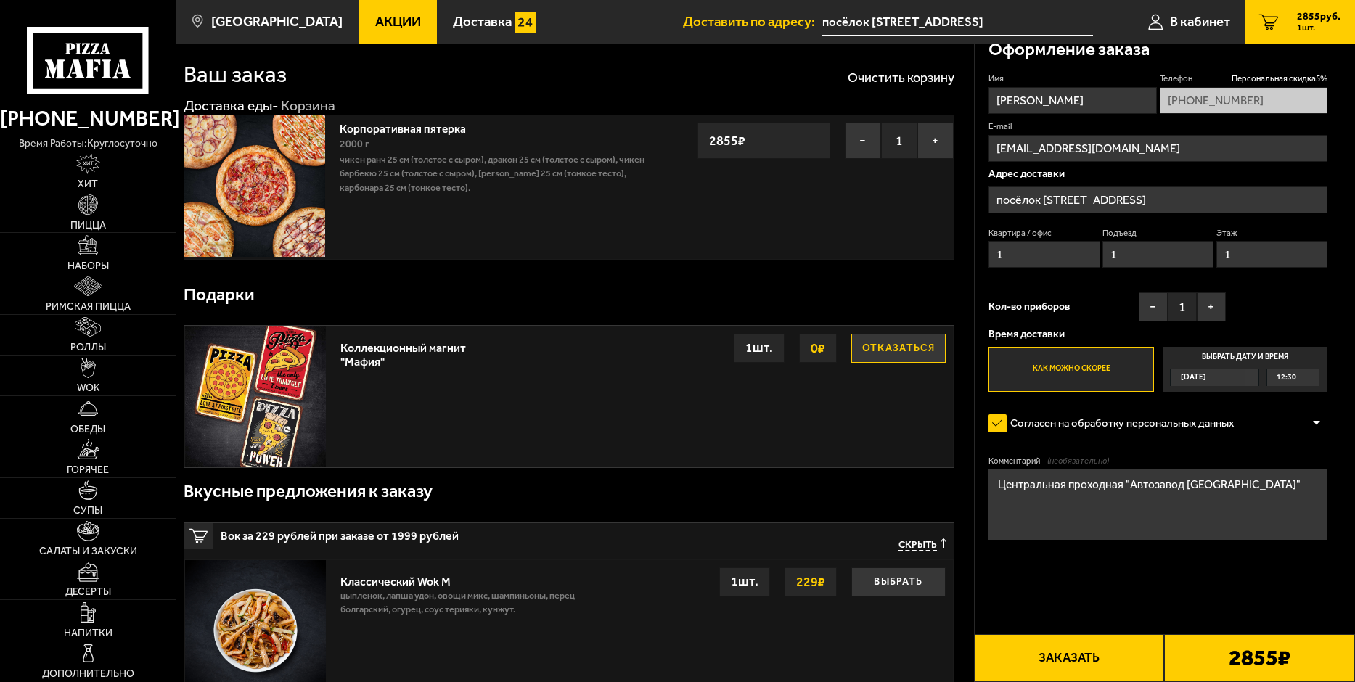
scroll to position [0, 0]
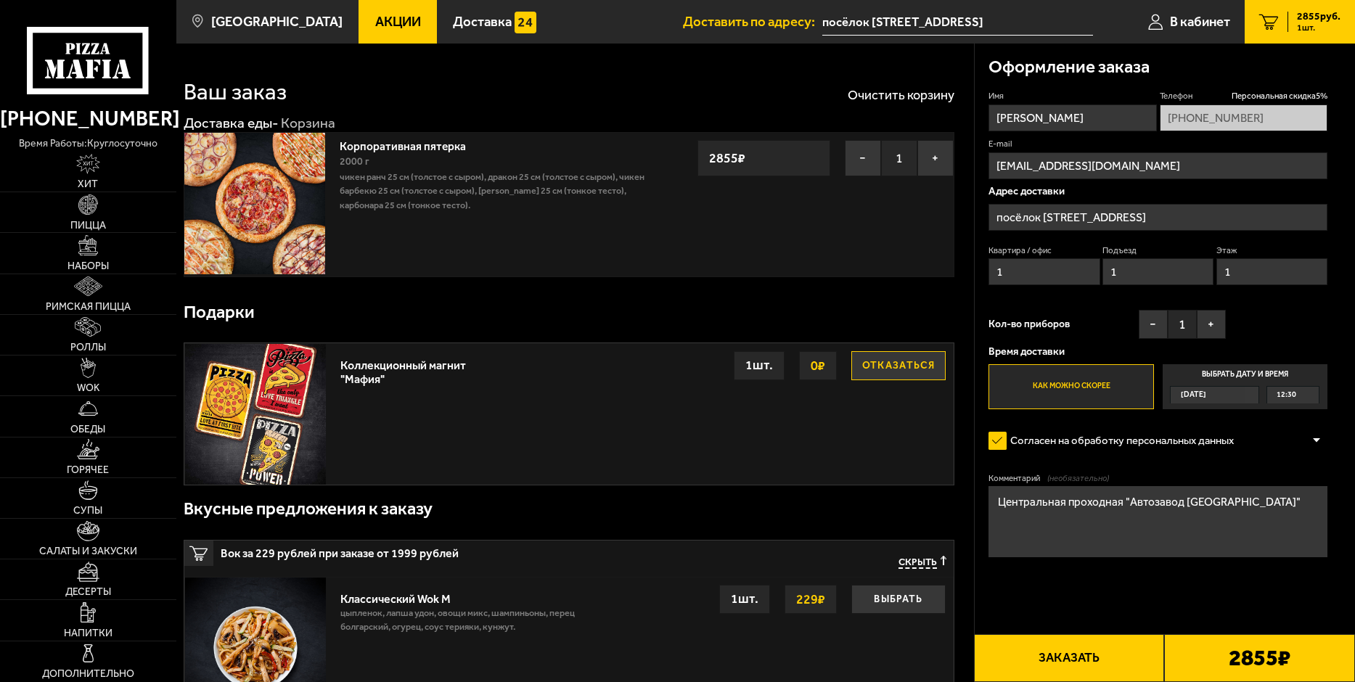
click at [1172, 219] on input "посёлок [STREET_ADDRESS]" at bounding box center [1158, 217] width 339 height 27
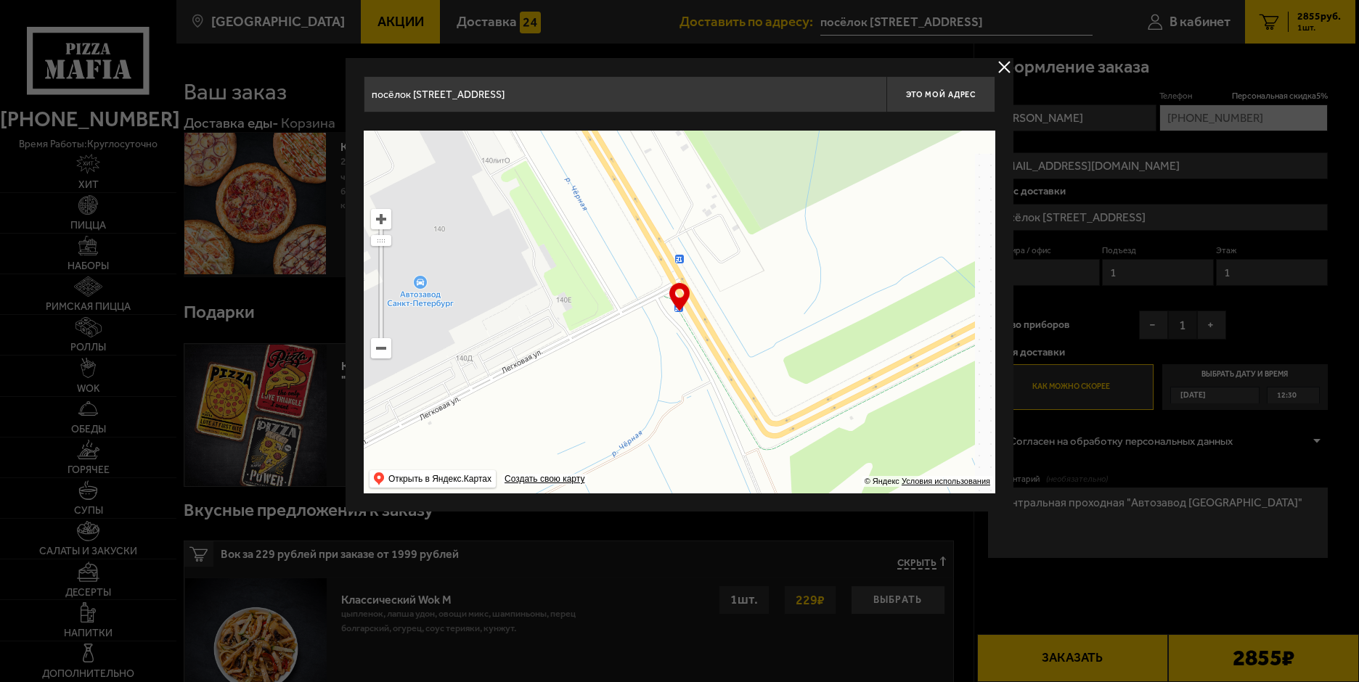
drag, startPoint x: 740, startPoint y: 328, endPoint x: 480, endPoint y: 298, distance: 261.6
click at [480, 298] on ymaps at bounding box center [680, 312] width 632 height 363
click at [581, 364] on ymaps at bounding box center [680, 312] width 632 height 363
click at [924, 91] on span "Это мой адрес" at bounding box center [941, 94] width 70 height 9
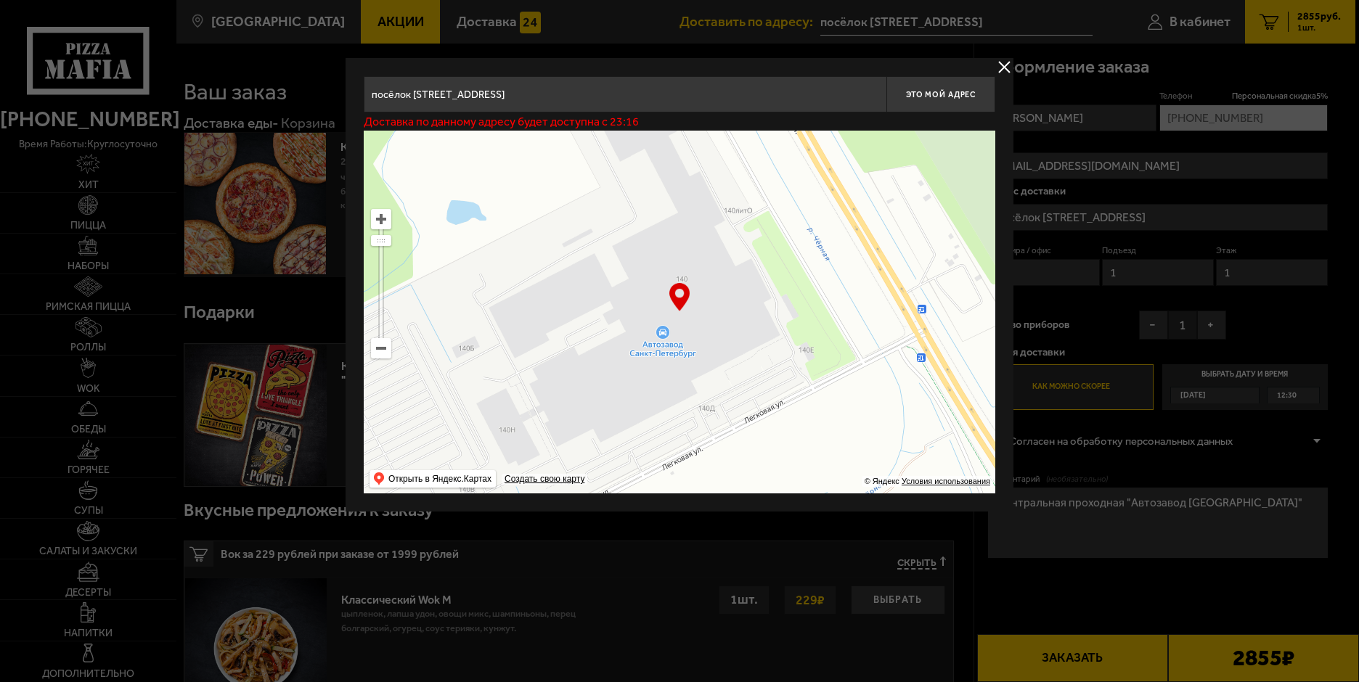
drag, startPoint x: 583, startPoint y: 315, endPoint x: 777, endPoint y: 356, distance: 198.0
click at [777, 356] on ymaps at bounding box center [680, 312] width 632 height 363
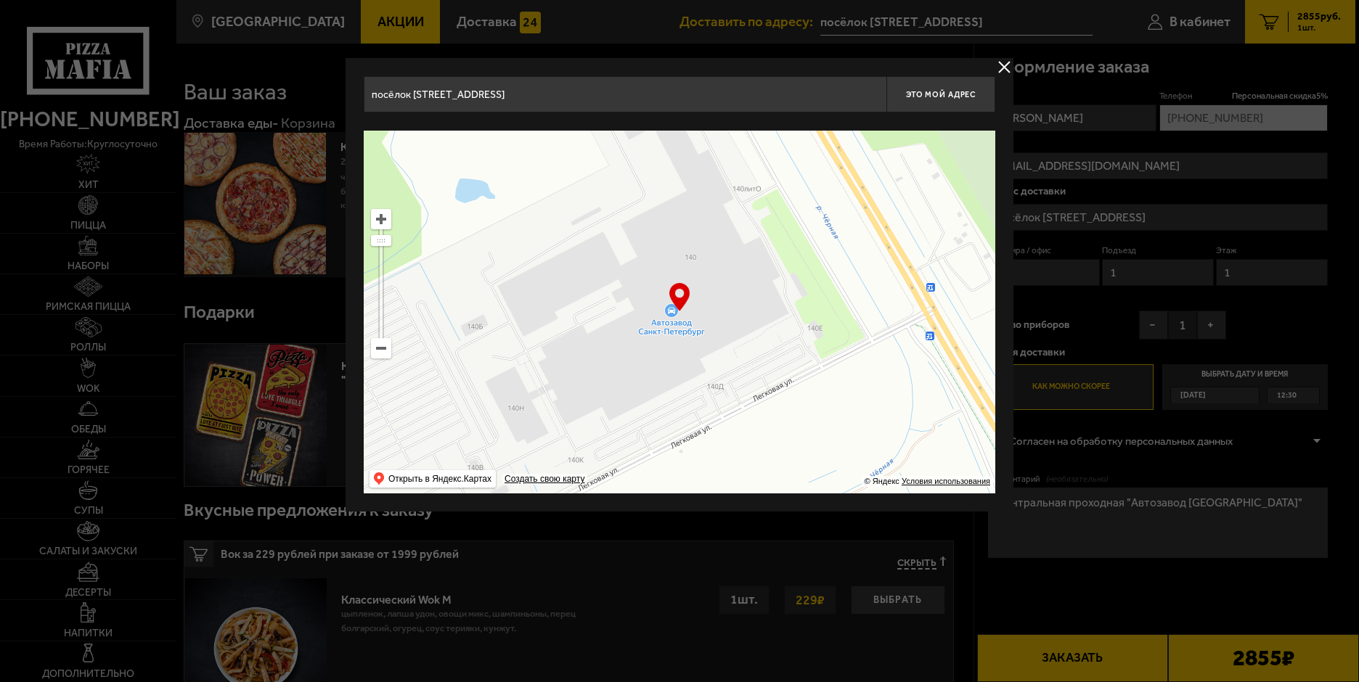
drag, startPoint x: 735, startPoint y: 288, endPoint x: 753, endPoint y: 266, distance: 27.9
click at [753, 266] on ymaps at bounding box center [680, 312] width 632 height 363
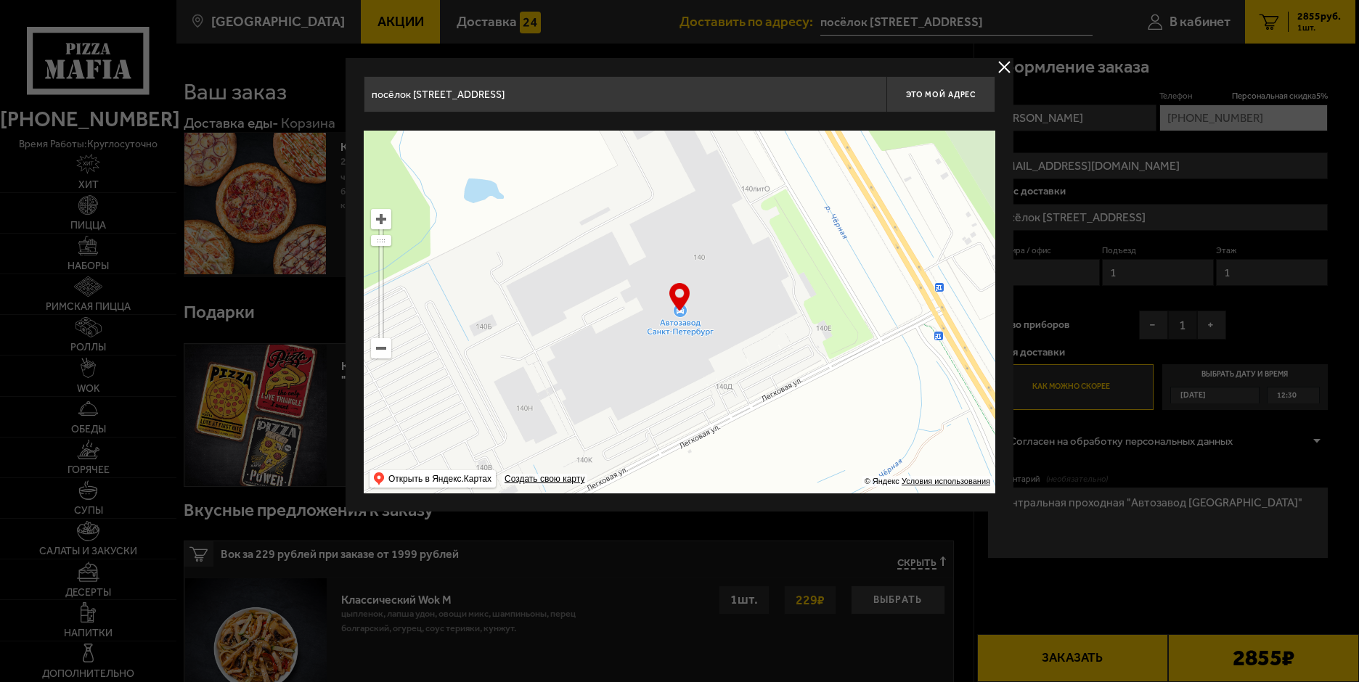
click at [743, 308] on ymaps at bounding box center [680, 312] width 632 height 363
click at [922, 108] on button "Это мой адрес" at bounding box center [940, 94] width 109 height 36
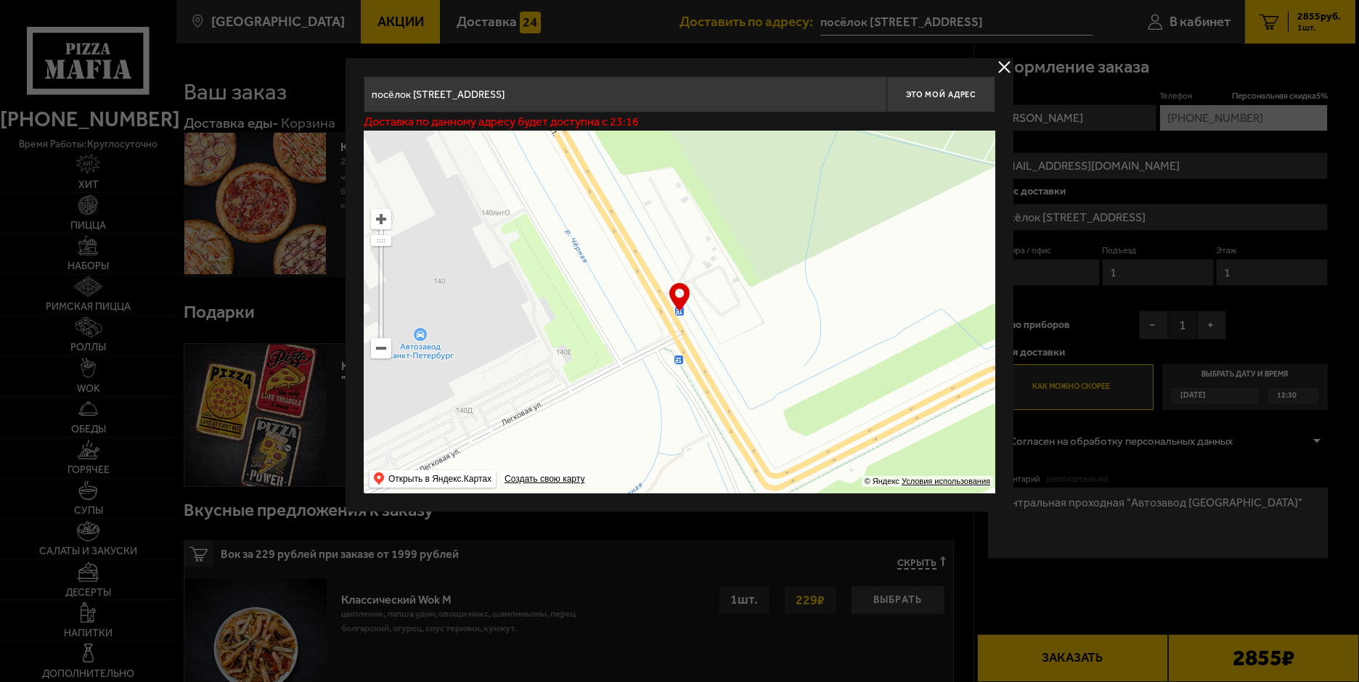
drag, startPoint x: 774, startPoint y: 258, endPoint x: 538, endPoint y: 277, distance: 236.7
click at [538, 277] on ymaps at bounding box center [680, 312] width 632 height 363
click at [952, 96] on span "Это мой адрес" at bounding box center [941, 94] width 70 height 9
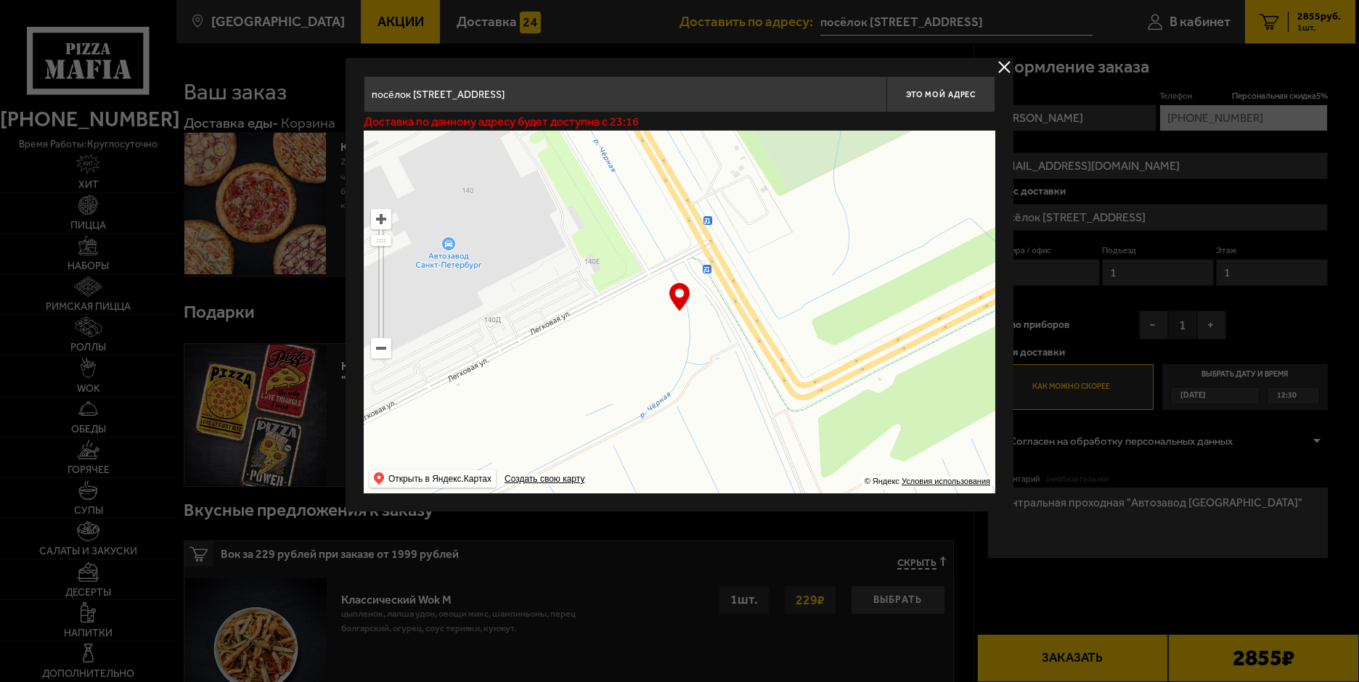
drag, startPoint x: 706, startPoint y: 357, endPoint x: 739, endPoint y: 248, distance: 113.7
click at [739, 248] on ymaps at bounding box center [680, 312] width 632 height 363
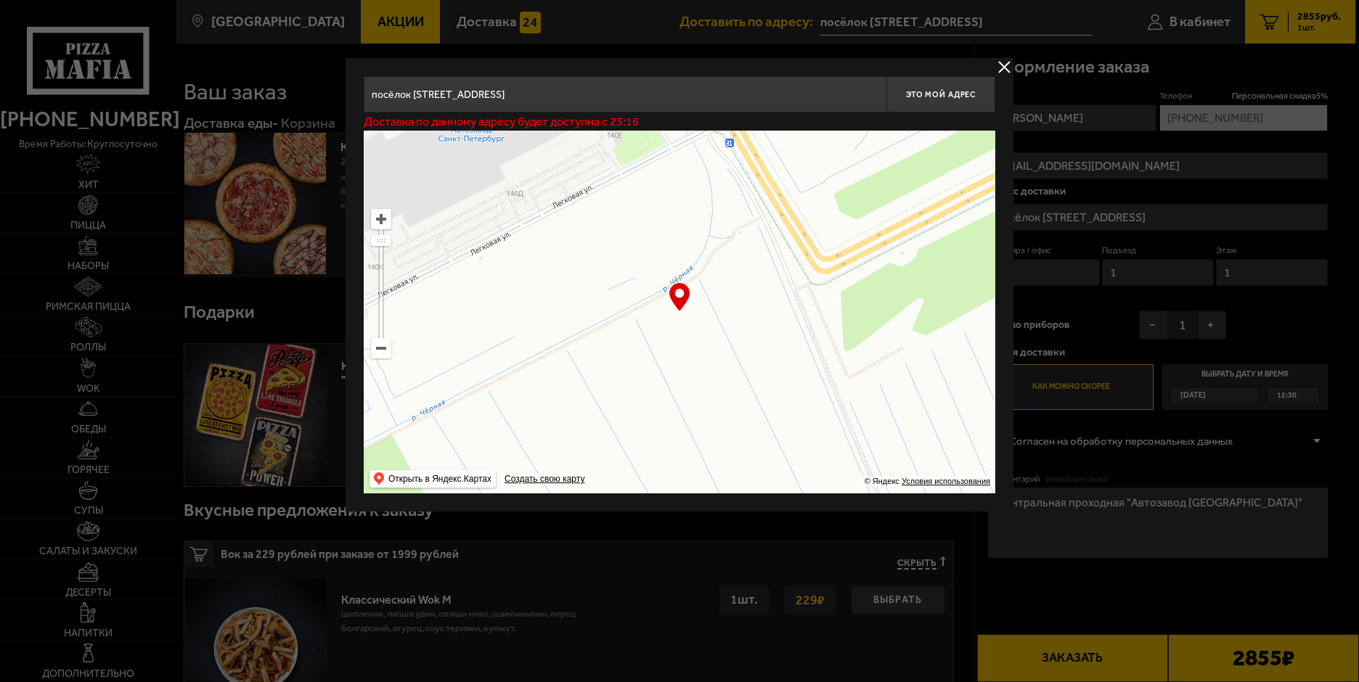
click at [602, 288] on ymaps at bounding box center [680, 312] width 632 height 363
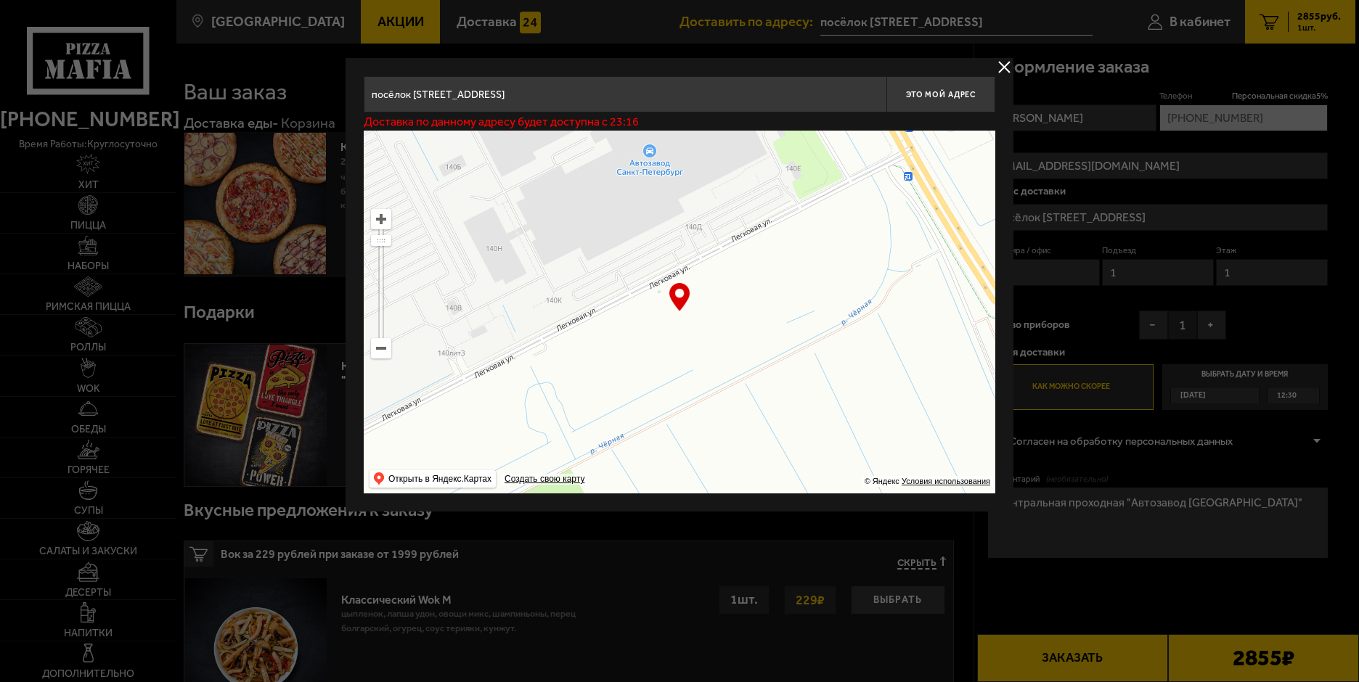
drag, startPoint x: 627, startPoint y: 308, endPoint x: 896, endPoint y: 392, distance: 281.2
click at [896, 392] on ymaps at bounding box center [680, 312] width 632 height 363
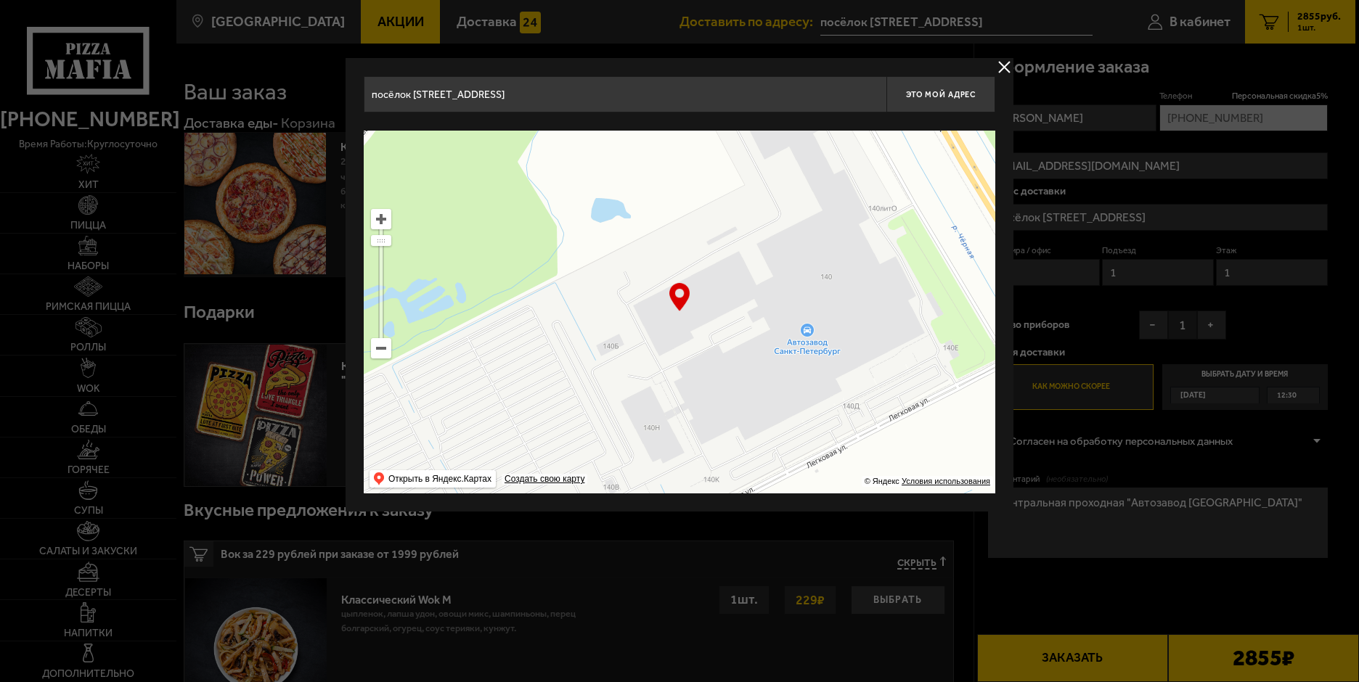
drag, startPoint x: 692, startPoint y: 250, endPoint x: 810, endPoint y: 367, distance: 165.8
click at [812, 366] on ymaps at bounding box center [680, 312] width 632 height 363
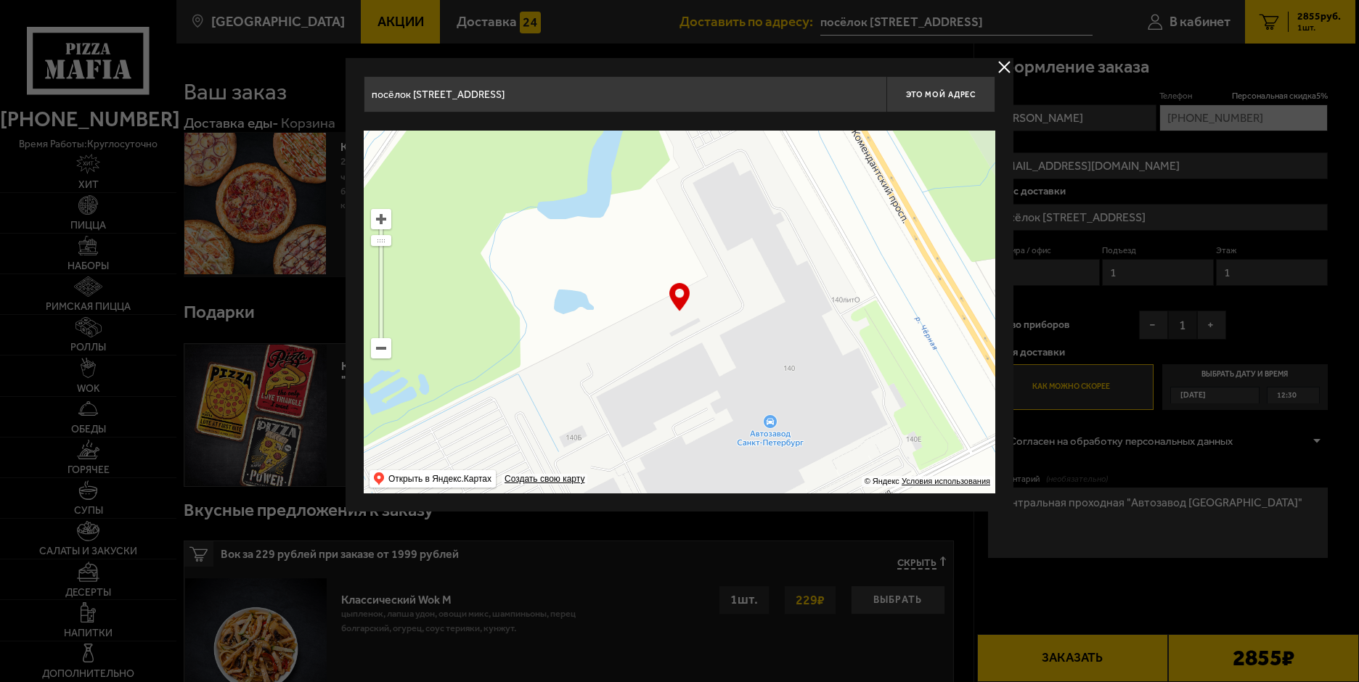
drag, startPoint x: 750, startPoint y: 276, endPoint x: 700, endPoint y: 302, distance: 56.5
click at [700, 302] on ymaps at bounding box center [680, 312] width 632 height 363
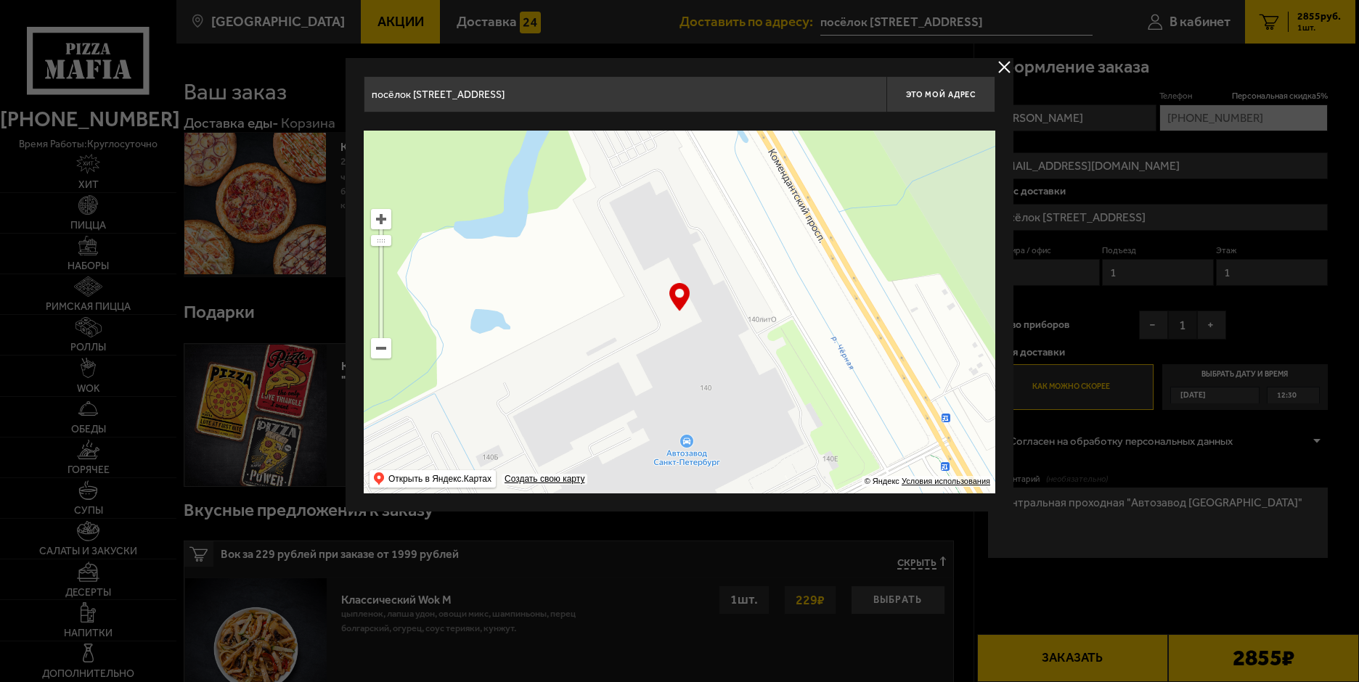
click at [1002, 62] on button "delivery type" at bounding box center [1004, 67] width 18 height 18
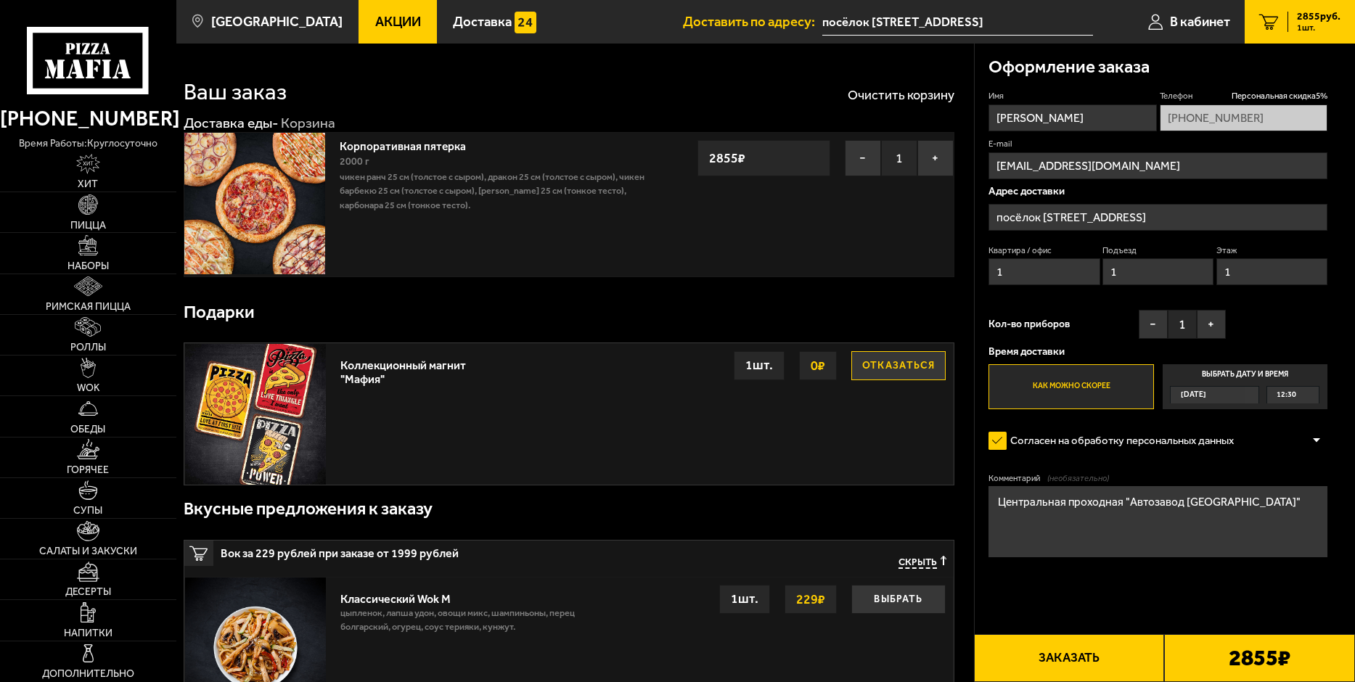
click at [1277, 316] on div "Имя [PERSON_NAME] скидка 5 % [PHONE_NUMBER] E-mail [EMAIL_ADDRESS][DOMAIN_NAME]…" at bounding box center [1158, 249] width 339 height 319
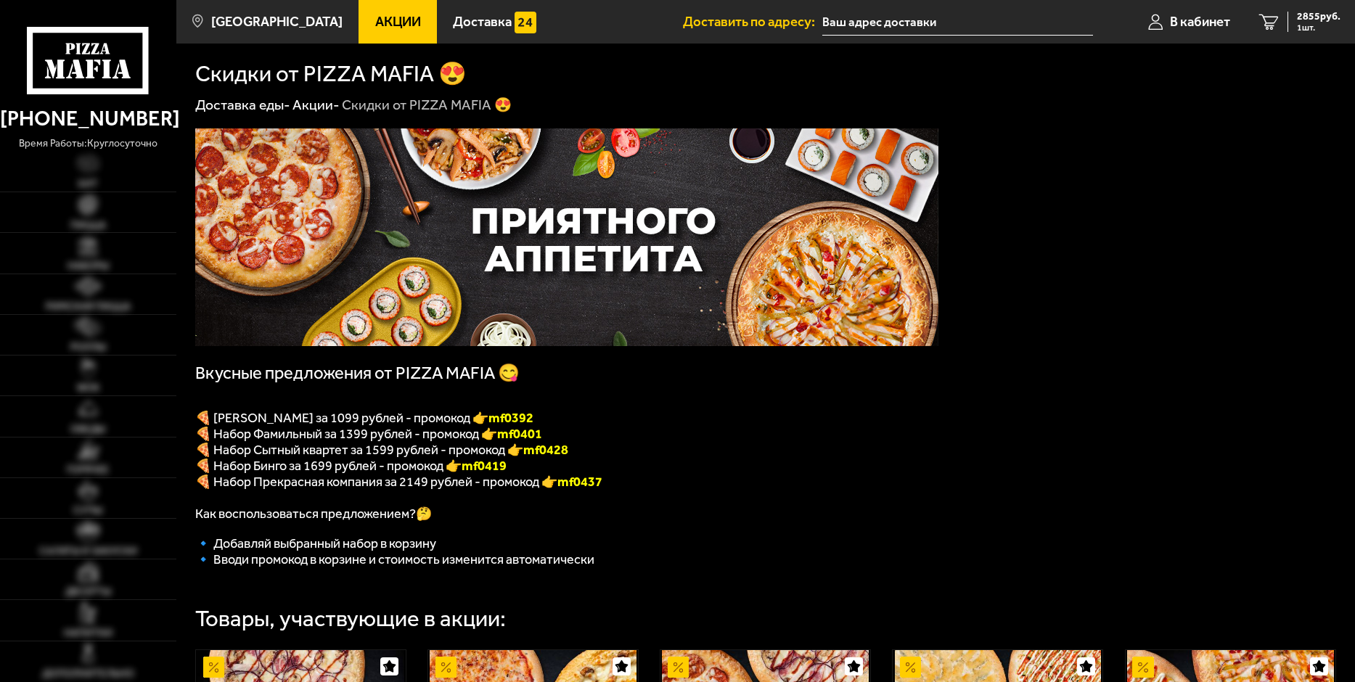
type input "посёлок [STREET_ADDRESS]"
